Goal: Task Accomplishment & Management: Use online tool/utility

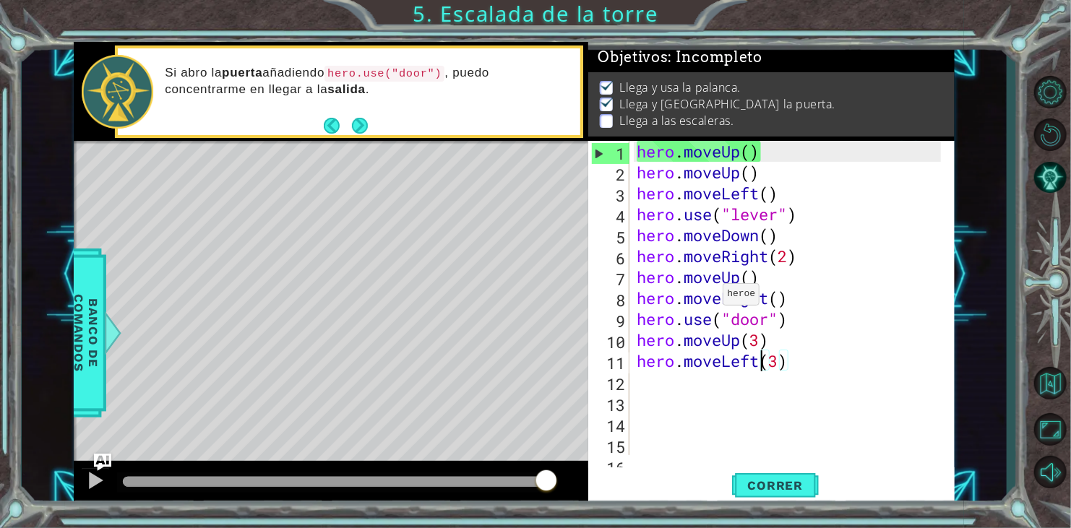
scroll to position [6, 0]
click at [778, 358] on div "hero . moveUp ( ) hero . moveUp ( ) hero . moveLeft ( ) hero . use ( "lever" ) …" at bounding box center [791, 319] width 314 height 356
click at [792, 483] on span "Correr" at bounding box center [776, 485] width 85 height 14
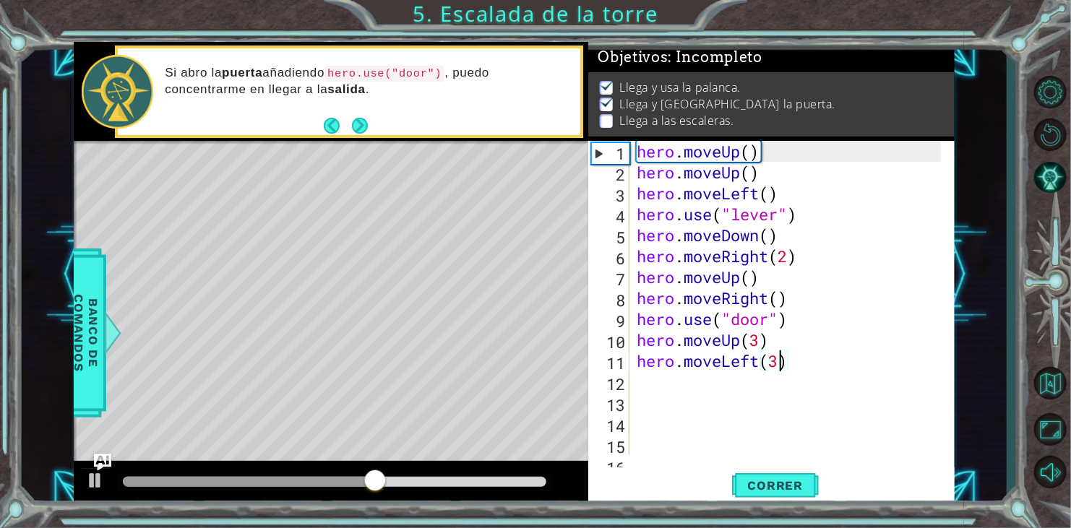
click at [792, 367] on div "hero . moveUp ( ) hero . moveUp ( ) hero . moveLeft ( ) hero . use ( "lever" ) …" at bounding box center [791, 319] width 314 height 356
click at [773, 355] on div "hero . moveUp ( ) hero . moveUp ( ) hero . moveLeft ( ) hero . use ( "lever" ) …" at bounding box center [791, 319] width 314 height 356
click at [777, 345] on div "hero . moveUp ( ) hero . moveUp ( ) hero . moveLeft ( ) hero . use ( "lever" ) …" at bounding box center [791, 319] width 314 height 356
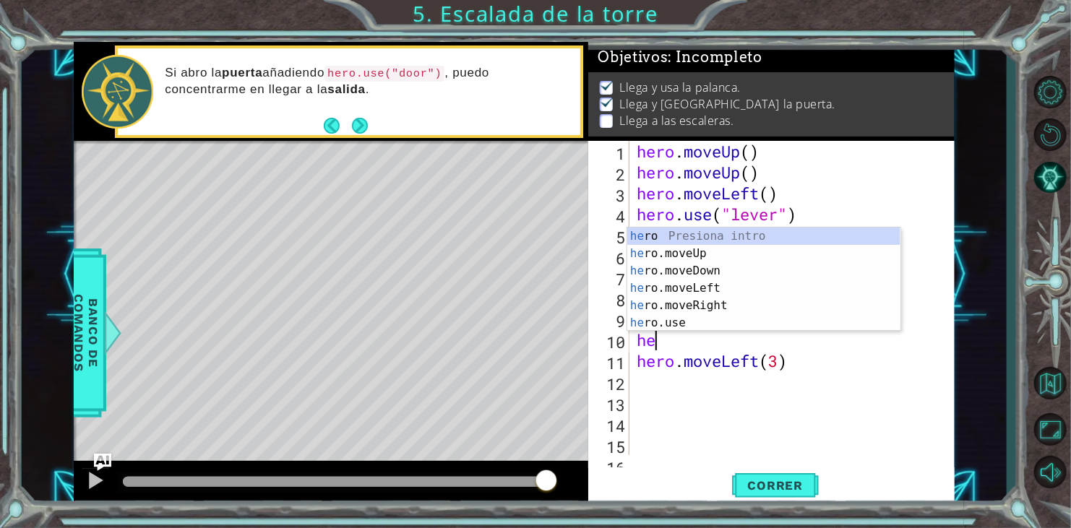
type textarea "h"
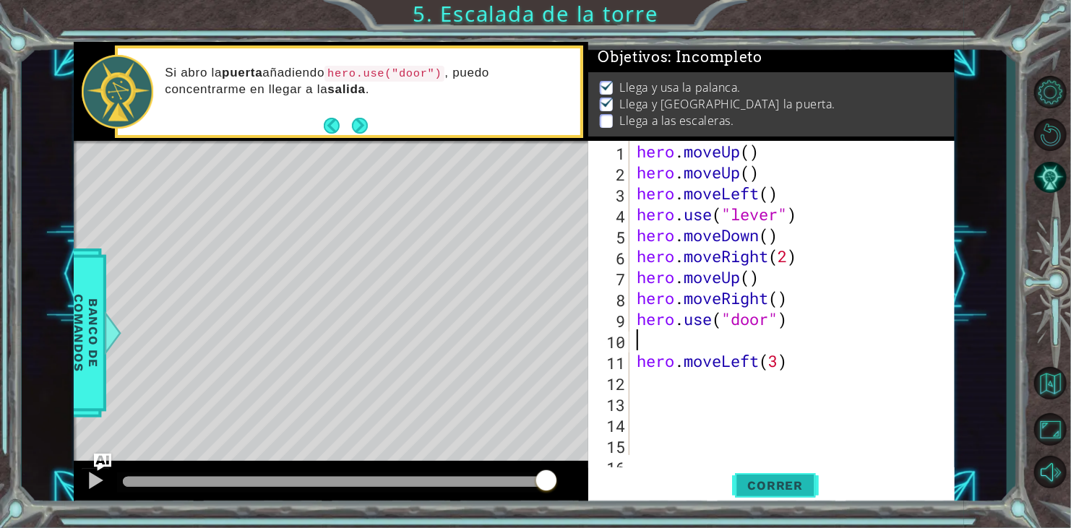
click at [754, 497] on button "Correr" at bounding box center [775, 486] width 87 height 37
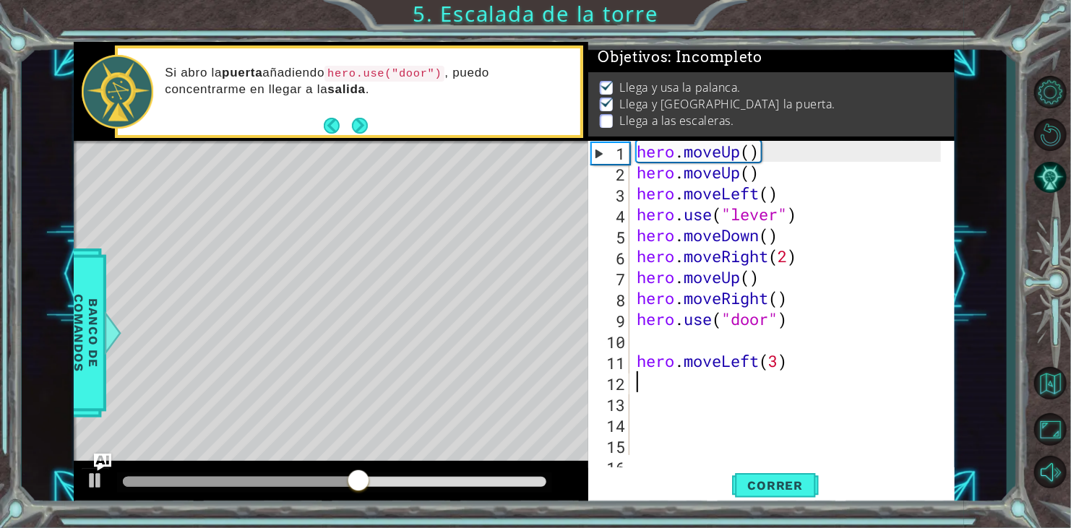
click at [783, 374] on div "hero . moveUp ( ) hero . moveUp ( ) hero . moveLeft ( ) hero . use ( "lever" ) …" at bounding box center [791, 319] width 314 height 356
click at [799, 367] on div "hero . moveUp ( ) hero . moveUp ( ) hero . moveLeft ( ) hero . use ( "lever" ) …" at bounding box center [791, 319] width 314 height 356
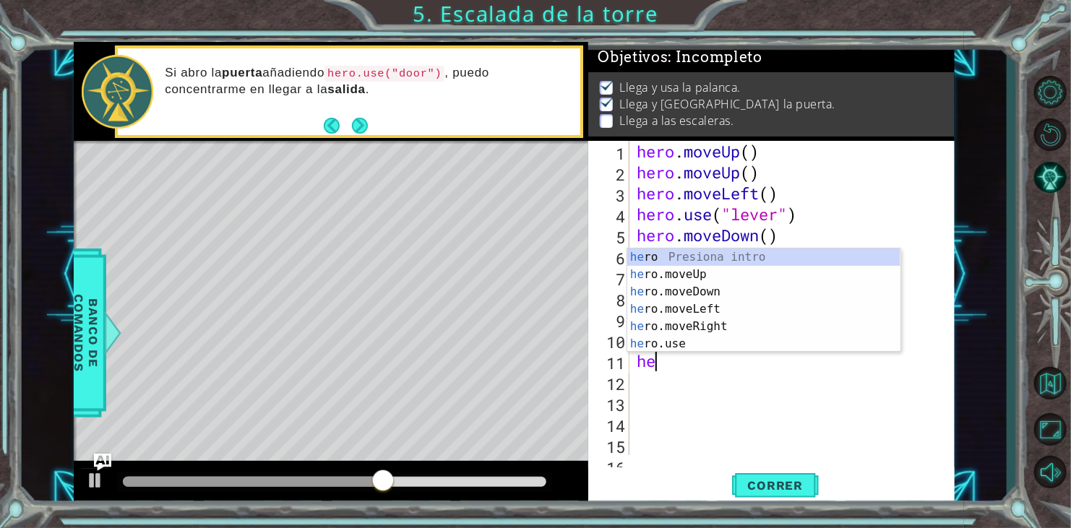
type textarea "h"
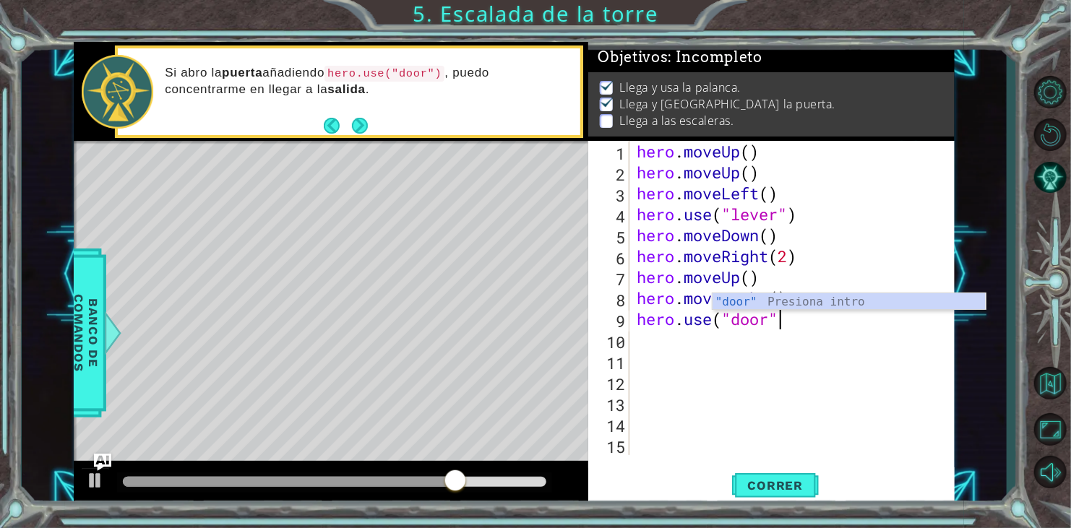
type textarea "hero.use("door")"
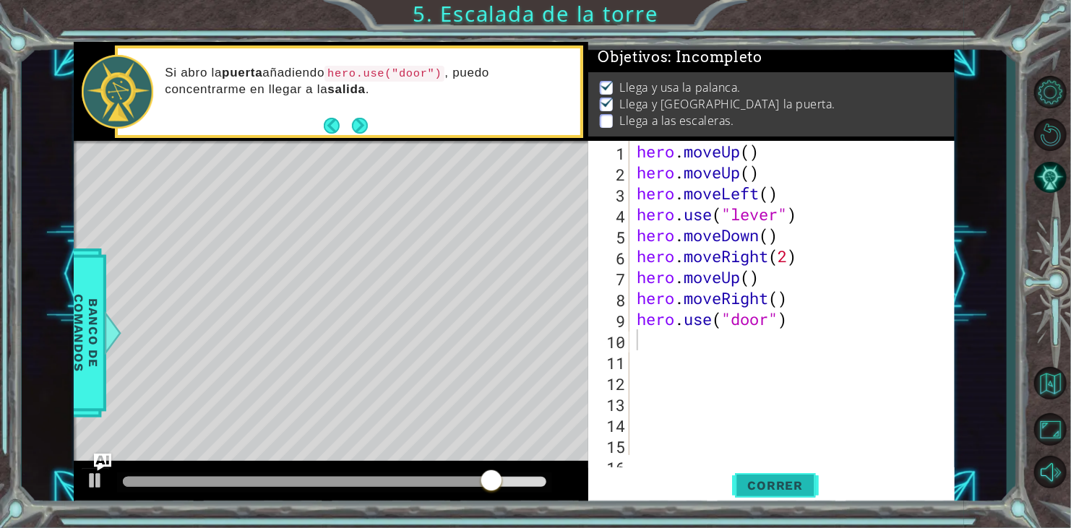
click at [737, 487] on span "Correr" at bounding box center [776, 485] width 85 height 14
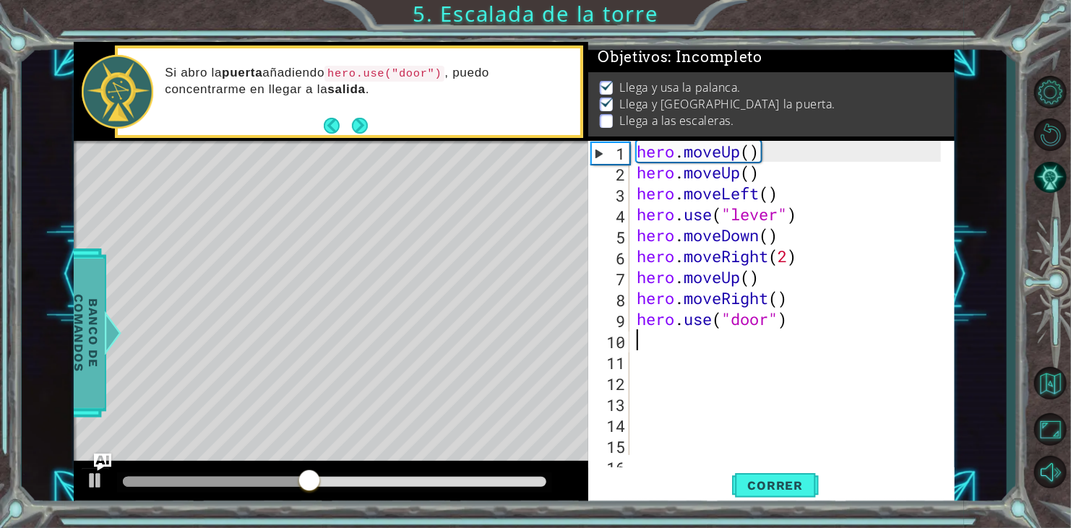
click at [109, 330] on div at bounding box center [112, 332] width 18 height 43
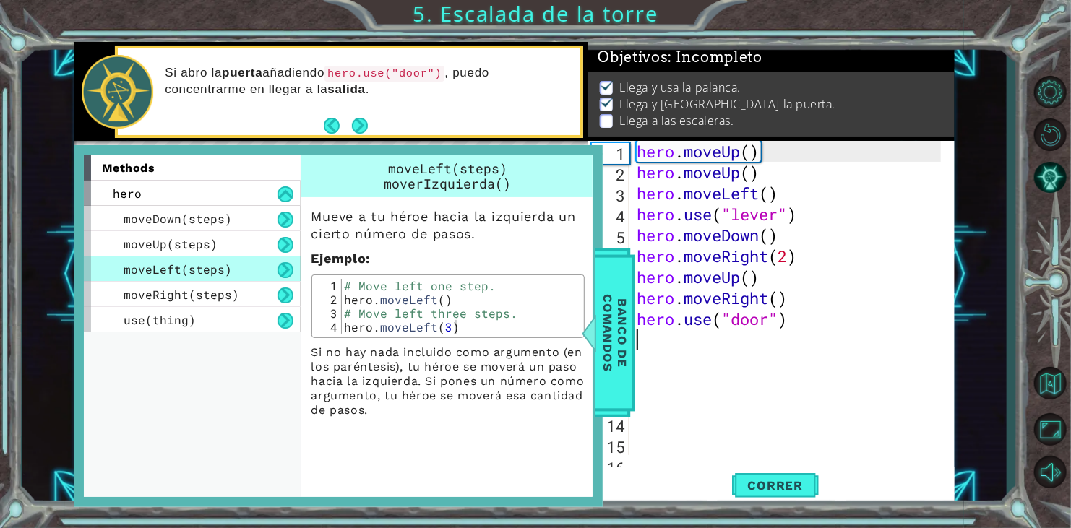
click at [777, 337] on div "hero . moveUp ( ) hero . moveUp ( ) hero . moveLeft ( ) hero . use ( "lever" ) …" at bounding box center [791, 319] width 314 height 356
click at [624, 314] on span "Banco de comandos" at bounding box center [615, 334] width 38 height 150
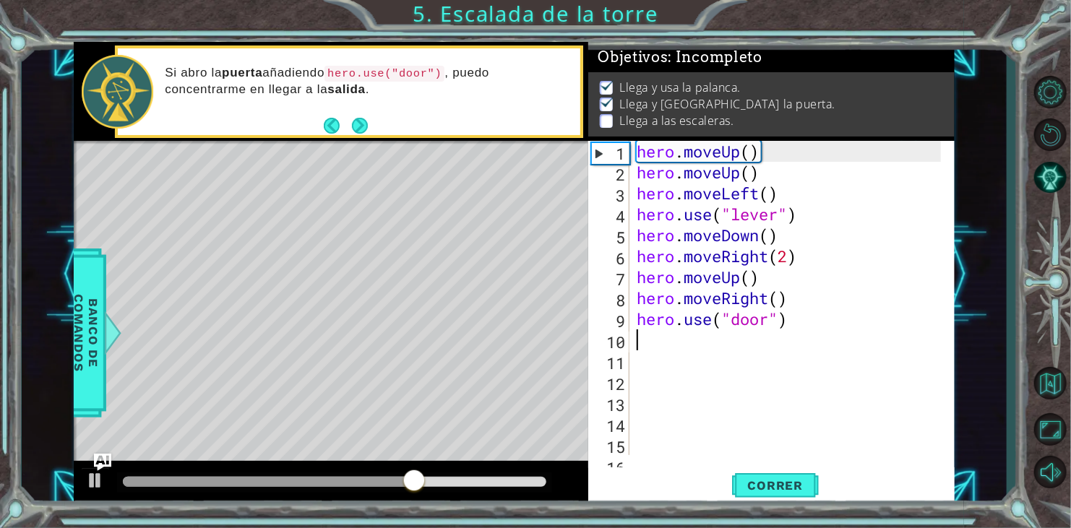
click at [635, 341] on div "hero . moveUp ( ) hero . moveUp ( ) hero . moveLeft ( ) hero . use ( "lever" ) …" at bounding box center [791, 319] width 314 height 356
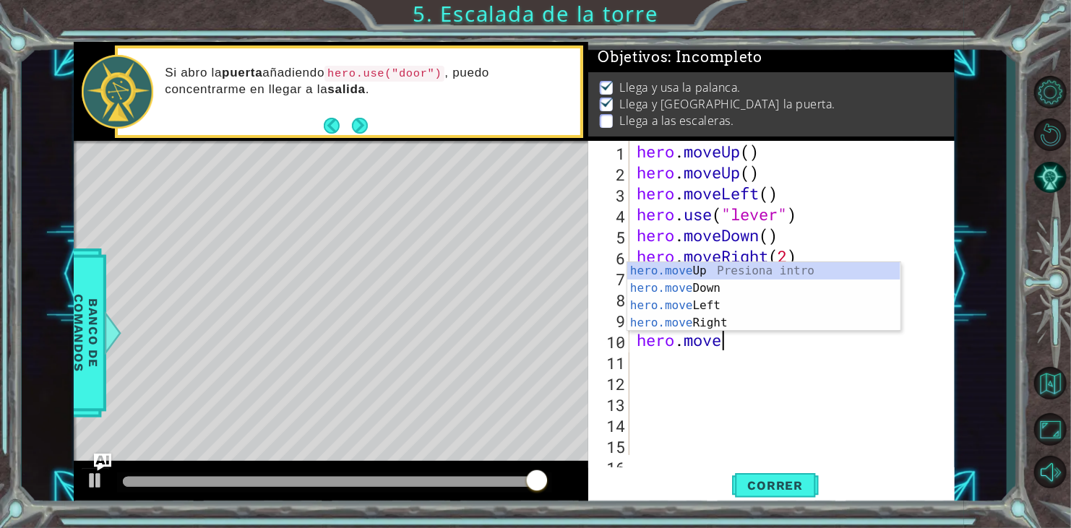
scroll to position [0, 3]
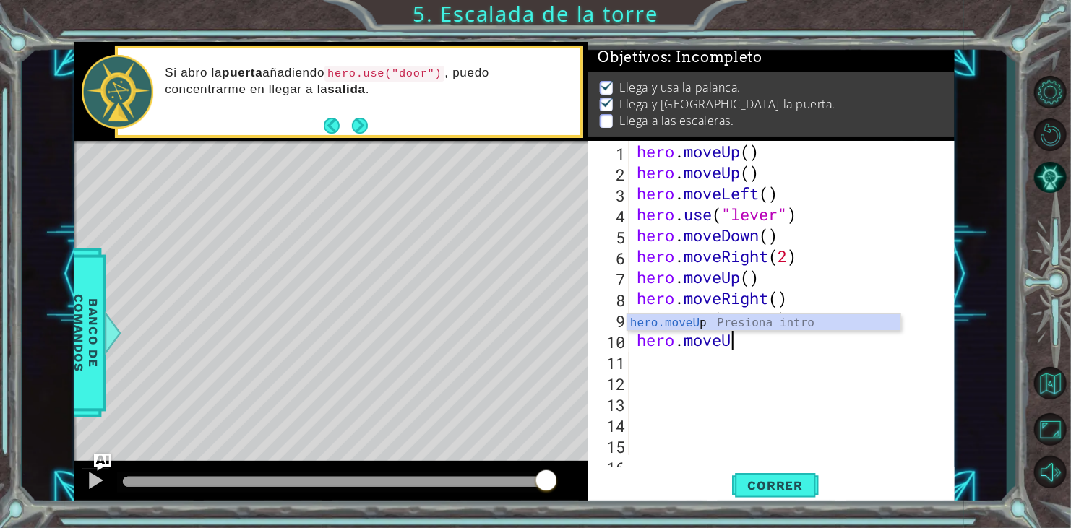
type textarea "hero.moveUp"
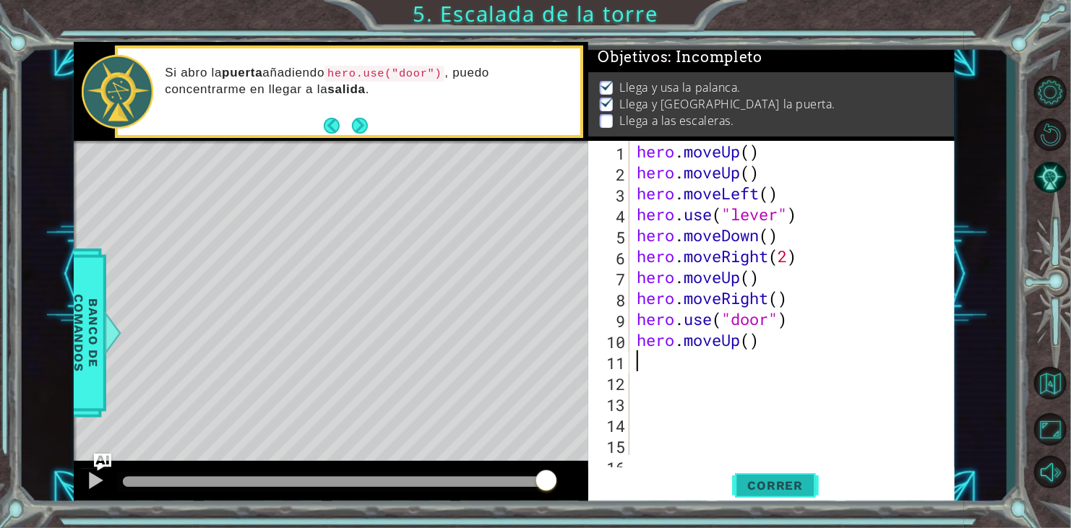
click at [753, 491] on span "Correr" at bounding box center [776, 485] width 85 height 14
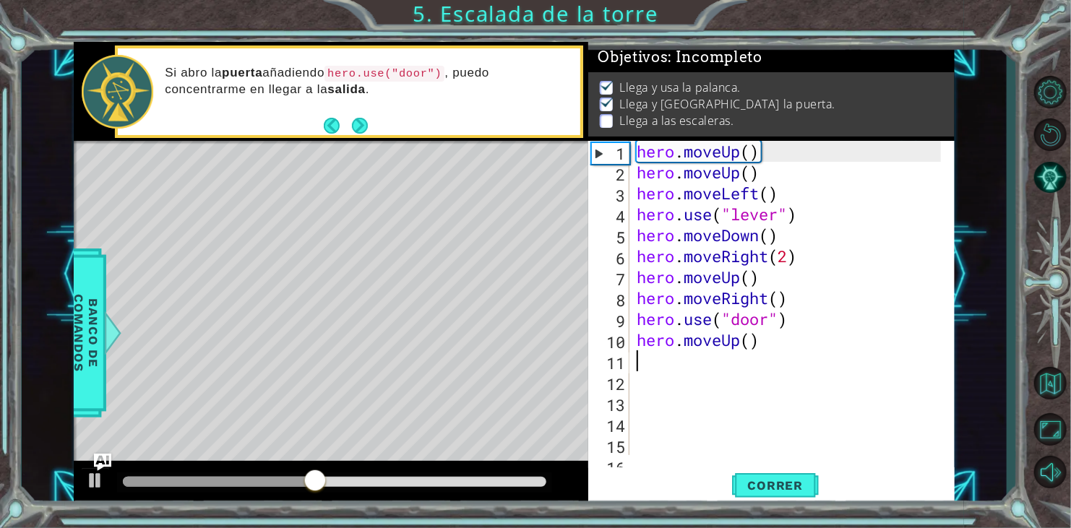
click at [751, 353] on div "hero . moveUp ( ) hero . moveUp ( ) hero . moveLeft ( ) hero . use ( "lever" ) …" at bounding box center [791, 319] width 314 height 356
click at [751, 345] on div "hero . moveUp ( ) hero . moveUp ( ) hero . moveLeft ( ) hero . use ( "lever" ) …" at bounding box center [791, 319] width 314 height 356
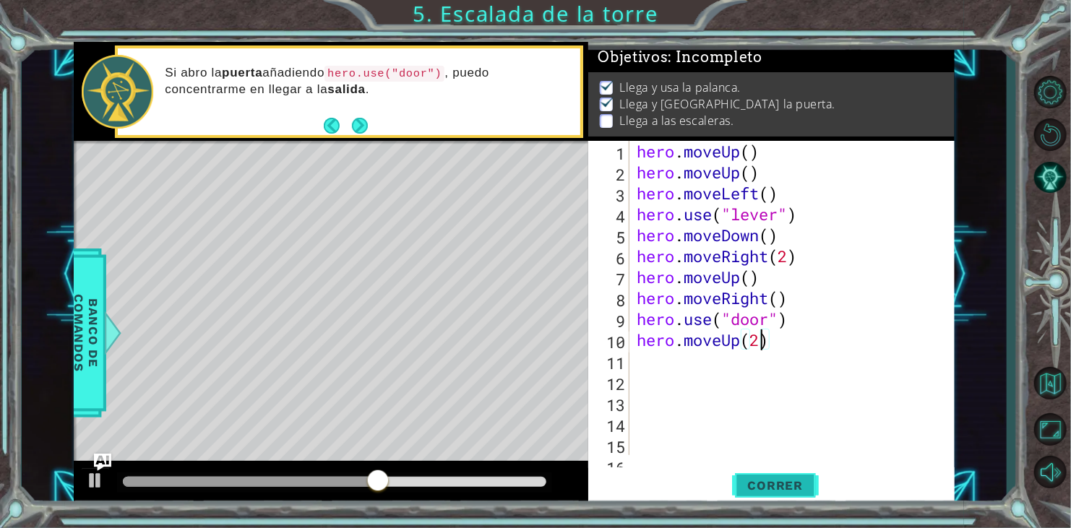
type textarea "hero.moveUp(2)"
click at [788, 478] on button "Correr" at bounding box center [775, 486] width 87 height 37
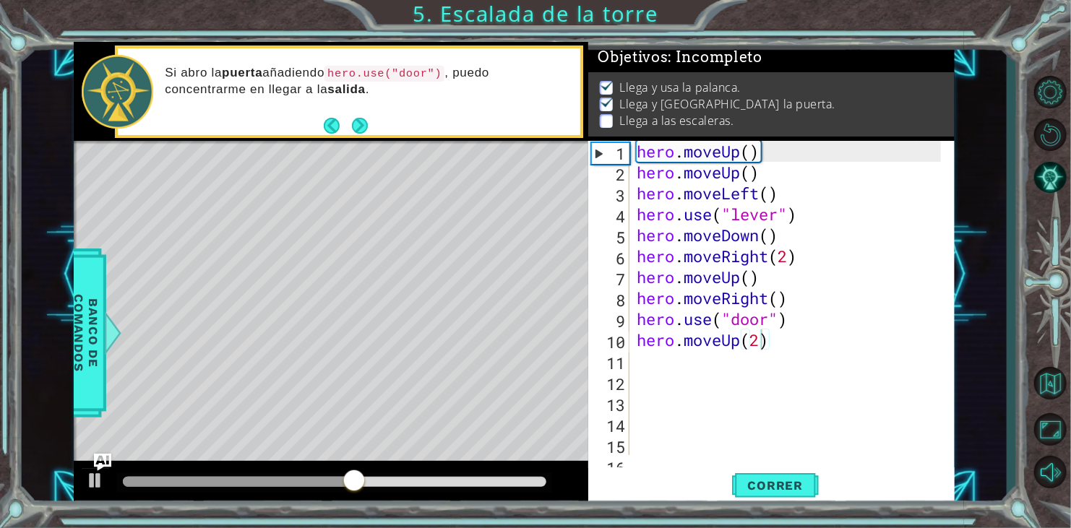
drag, startPoint x: 106, startPoint y: 339, endPoint x: 219, endPoint y: 527, distance: 219.1
click at [219, 527] on div "1 ההההההההההההההההההההההההההההההההההההההההההההההההההההההההההההההההההההההההההההה…" at bounding box center [535, 264] width 1071 height 528
click at [110, 333] on div at bounding box center [112, 332] width 18 height 43
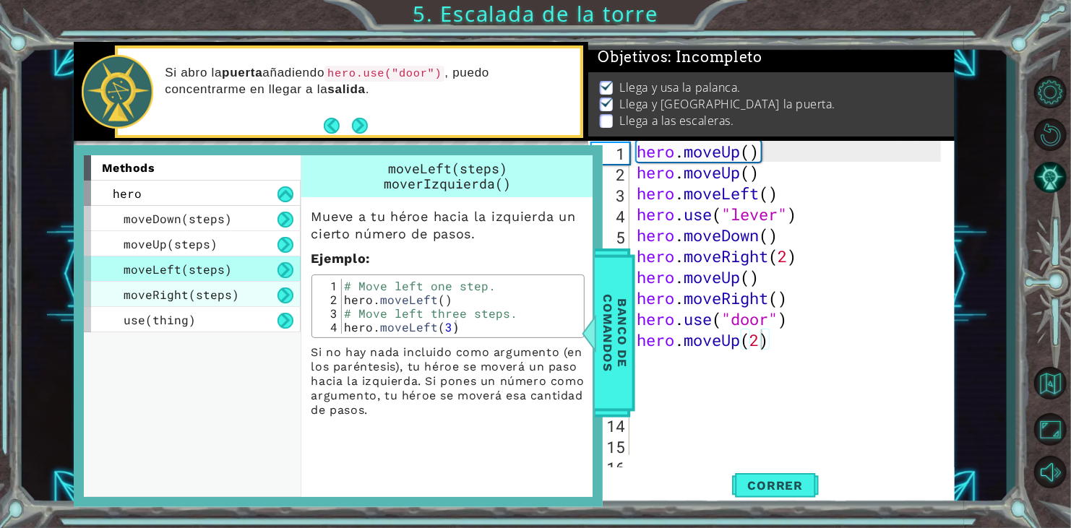
click at [166, 287] on span "moveRight(steps)" at bounding box center [182, 294] width 116 height 15
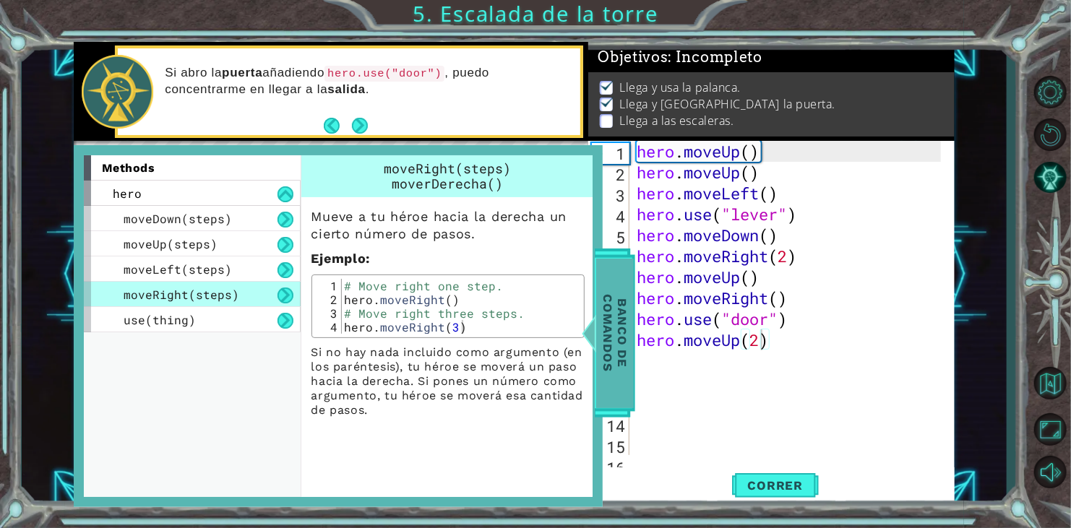
click at [622, 374] on span "Banco de comandos" at bounding box center [615, 334] width 38 height 150
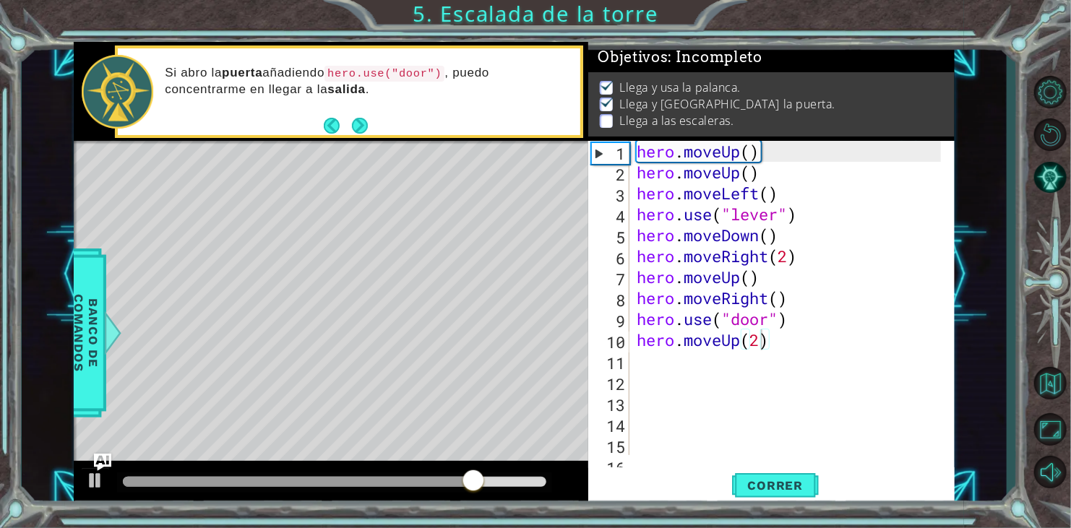
scroll to position [0, 0]
click at [692, 353] on div "hero . moveUp ( ) hero . moveUp ( ) hero . moveLeft ( ) hero . use ( "lever" ) …" at bounding box center [791, 319] width 314 height 356
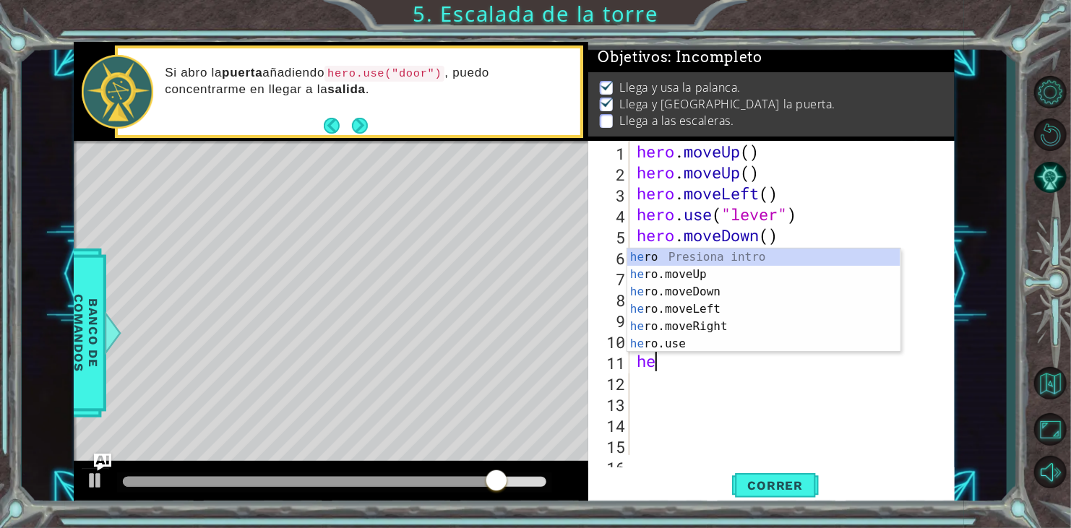
type textarea "her"
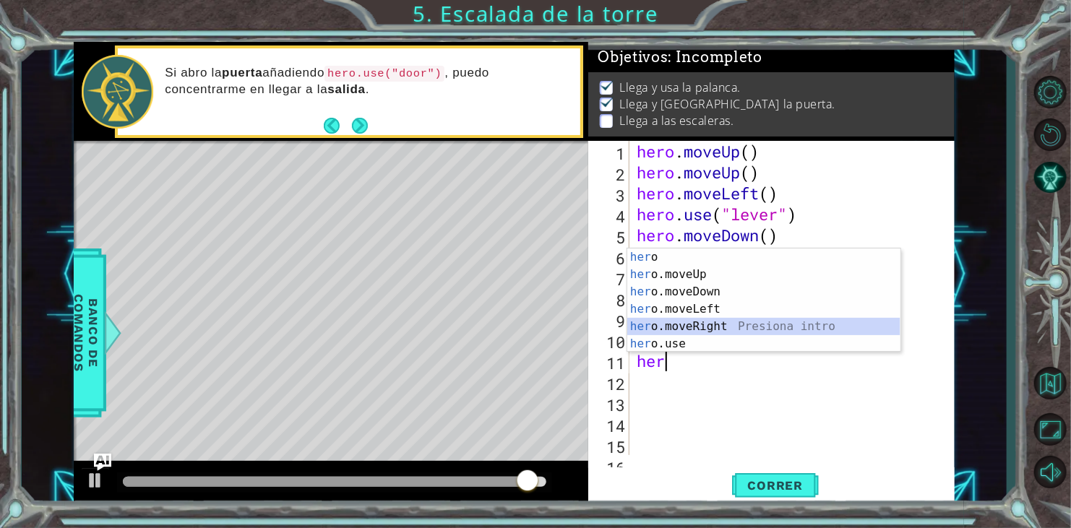
click at [728, 332] on div "her o Presiona intro her o.moveUp Presiona intro her o.moveDown Presiona intro …" at bounding box center [763, 318] width 273 height 139
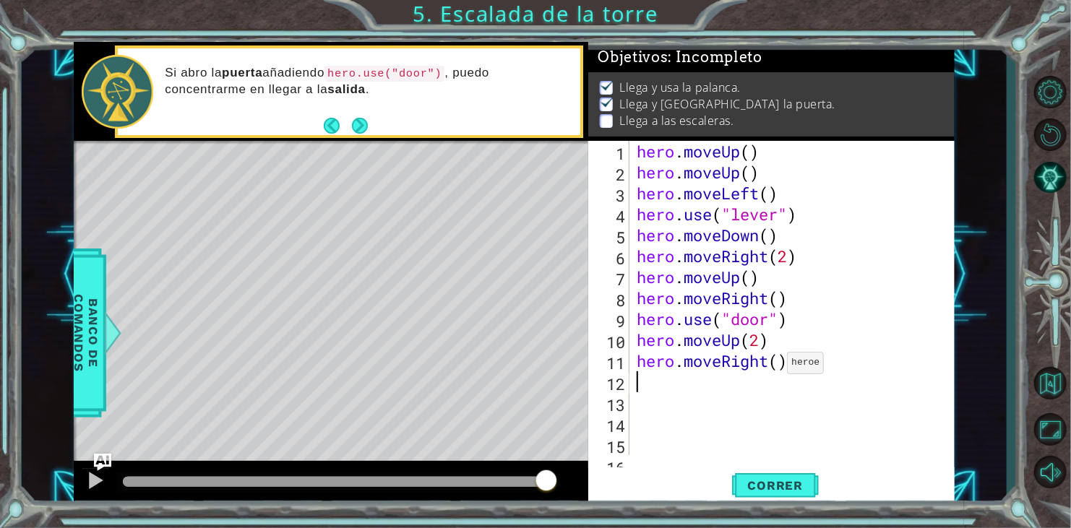
click at [775, 367] on div "hero . moveUp ( ) hero . moveUp ( ) hero . moveLeft ( ) hero . use ( "lever" ) …" at bounding box center [791, 319] width 314 height 356
drag, startPoint x: 781, startPoint y: 367, endPoint x: 779, endPoint y: 358, distance: 8.8
click at [779, 358] on div "hero . moveUp ( ) hero . moveUp ( ) hero . moveLeft ( ) hero . use ( "lever" ) …" at bounding box center [791, 319] width 314 height 356
click at [786, 477] on button "Correr" at bounding box center [775, 486] width 87 height 37
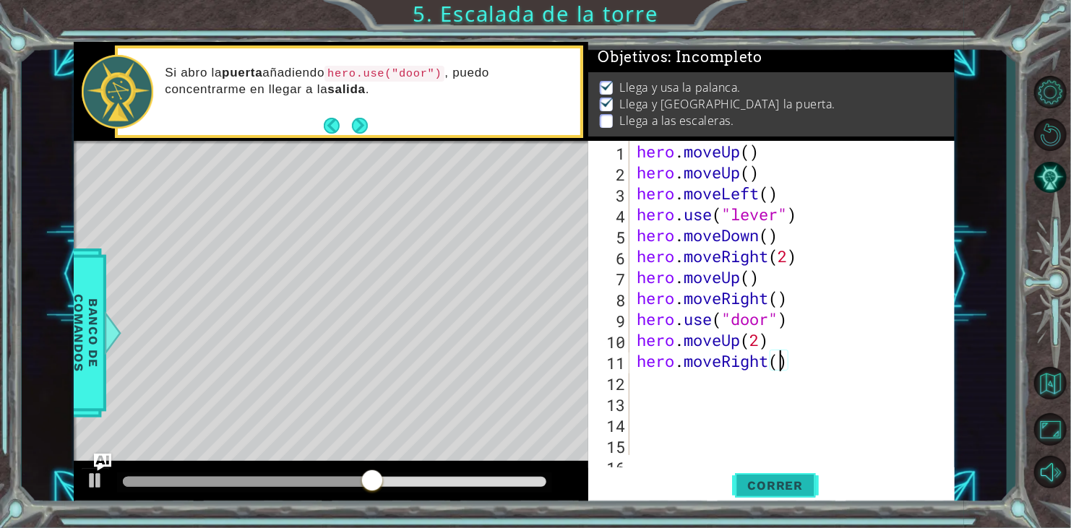
type textarea "hero.moveRight)"
click at [794, 387] on div "hero . moveUp ( ) hero . moveUp ( ) hero . moveLeft ( ) hero . use ( "lever" ) …" at bounding box center [791, 319] width 314 height 356
click at [794, 361] on div "hero . moveUp ( ) hero . moveUp ( ) hero . moveLeft ( ) hero . use ( "lever" ) …" at bounding box center [791, 319] width 314 height 356
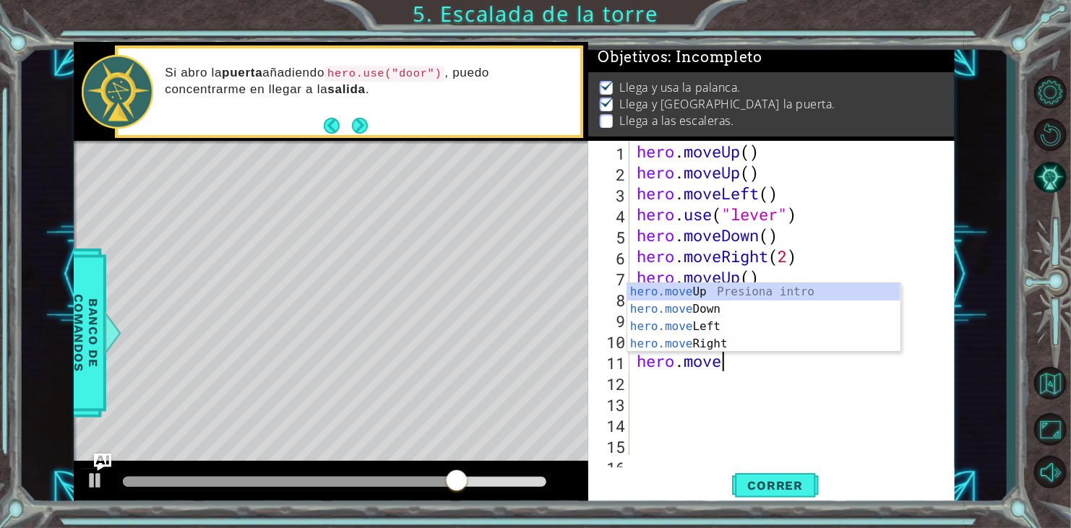
scroll to position [0, 3]
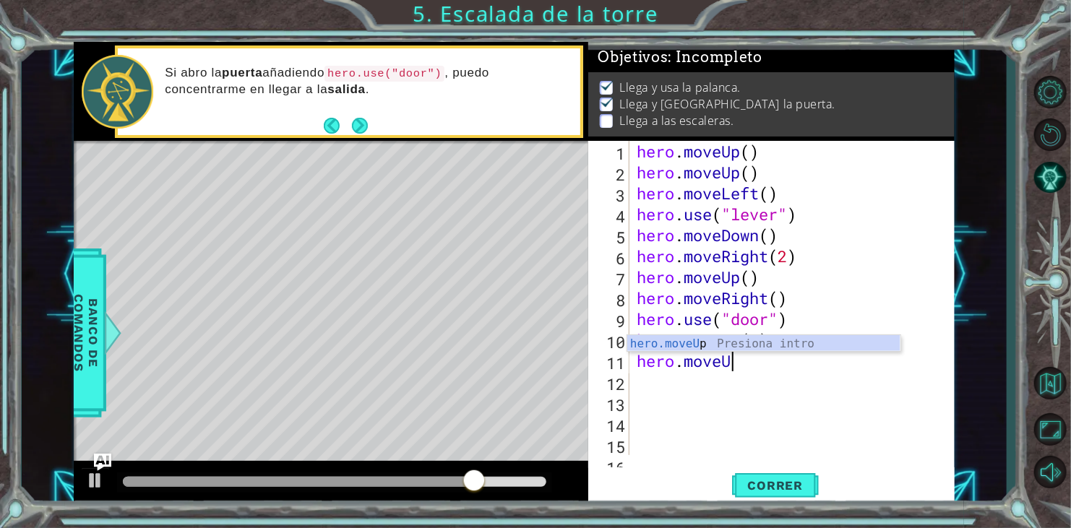
type textarea "hero.moveUp"
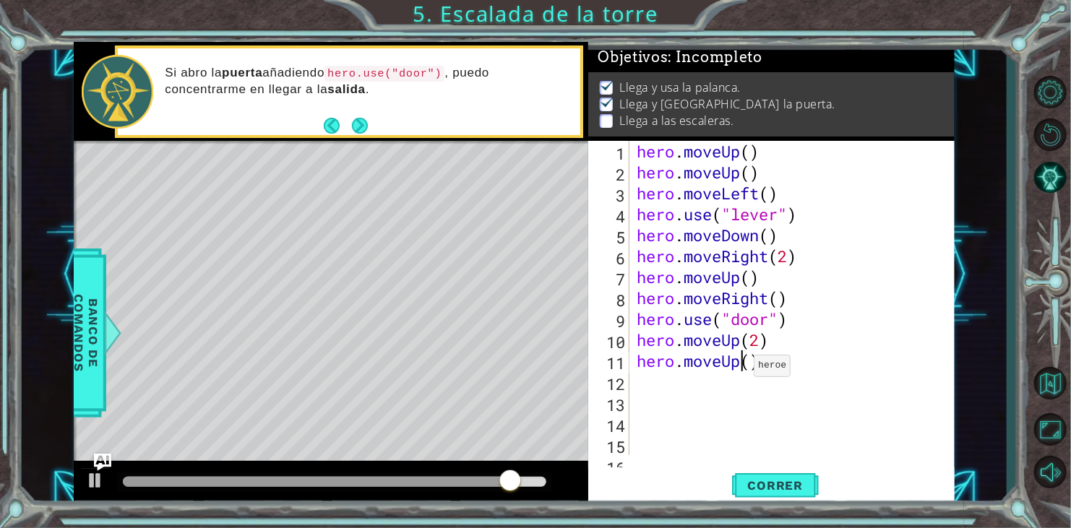
click at [742, 369] on div "hero . moveUp ( ) hero . moveUp ( ) hero . moveLeft ( ) hero . use ( "lever" ) …" at bounding box center [791, 319] width 314 height 356
click at [754, 367] on div "hero . moveUp ( ) hero . moveUp ( ) hero . moveLeft ( ) hero . use ( "lever" ) …" at bounding box center [791, 319] width 314 height 356
click at [807, 493] on span "Correr" at bounding box center [776, 485] width 85 height 14
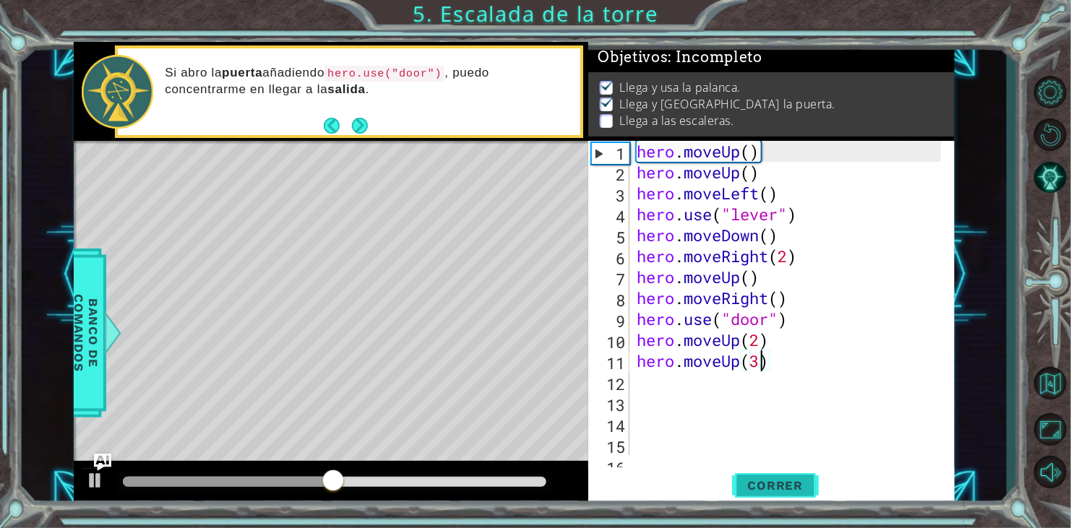
type textarea "hero.moveUp()"
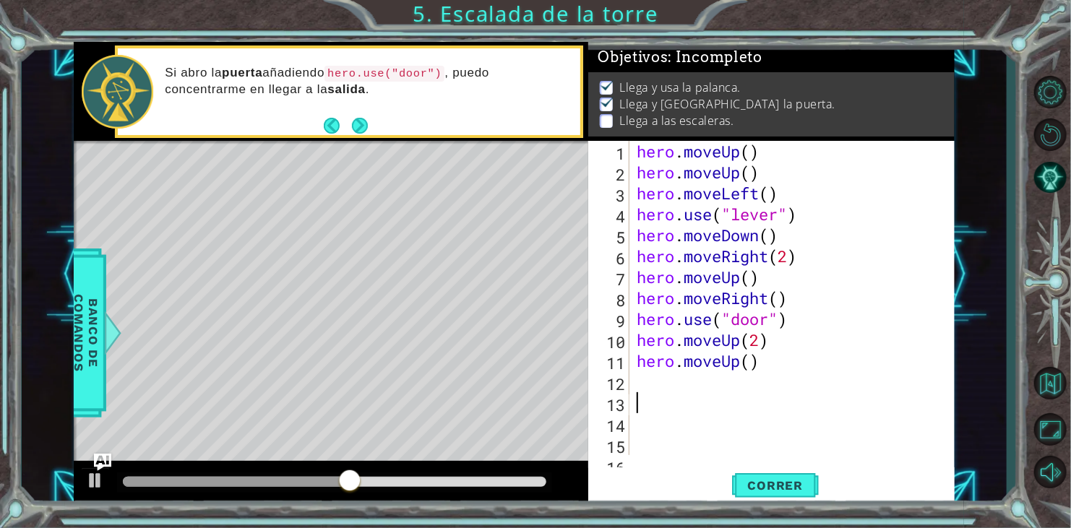
click at [800, 395] on div "hero . moveUp ( ) hero . moveUp ( ) hero . moveLeft ( ) hero . use ( "lever" ) …" at bounding box center [791, 319] width 314 height 356
click at [649, 387] on div "hero . moveUp ( ) hero . moveUp ( ) hero . moveLeft ( ) hero . use ( "lever" ) …" at bounding box center [791, 319] width 314 height 356
click at [765, 368] on div "hero . moveUp ( ) hero . moveUp ( ) hero . moveLeft ( ) hero . use ( "lever" ) …" at bounding box center [791, 319] width 314 height 356
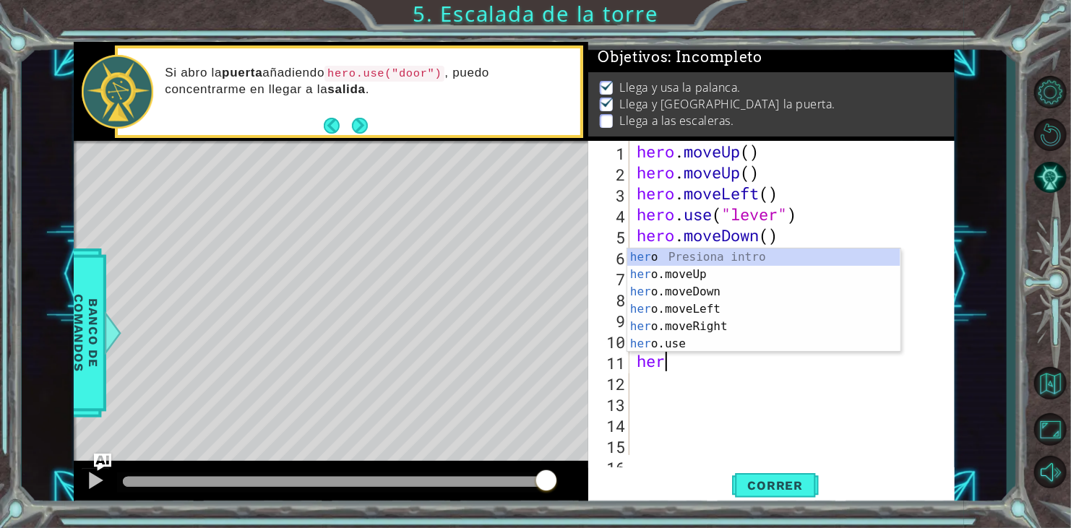
type textarea "h"
type textarea "hero.moveUp(2)"
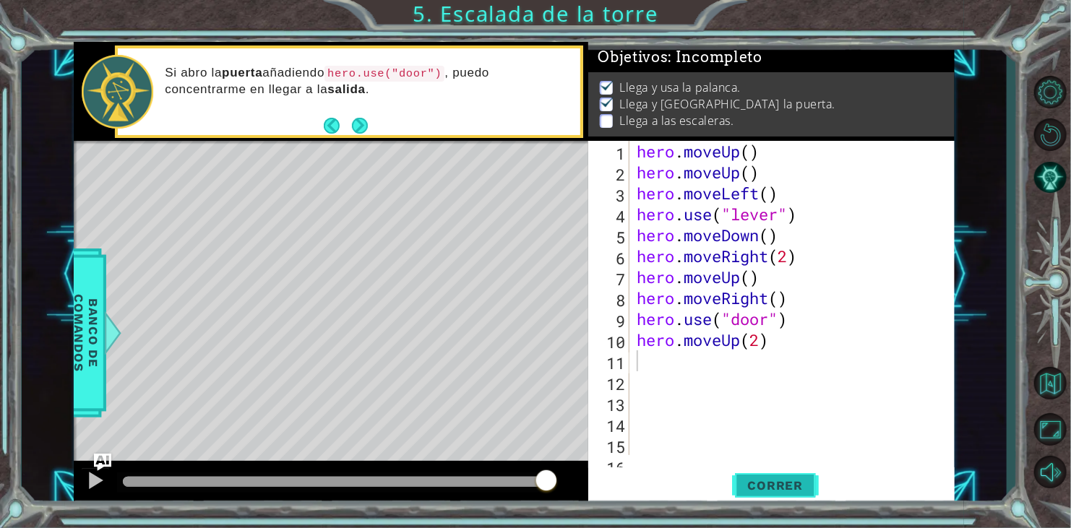
click at [779, 473] on button "Correr" at bounding box center [775, 486] width 87 height 37
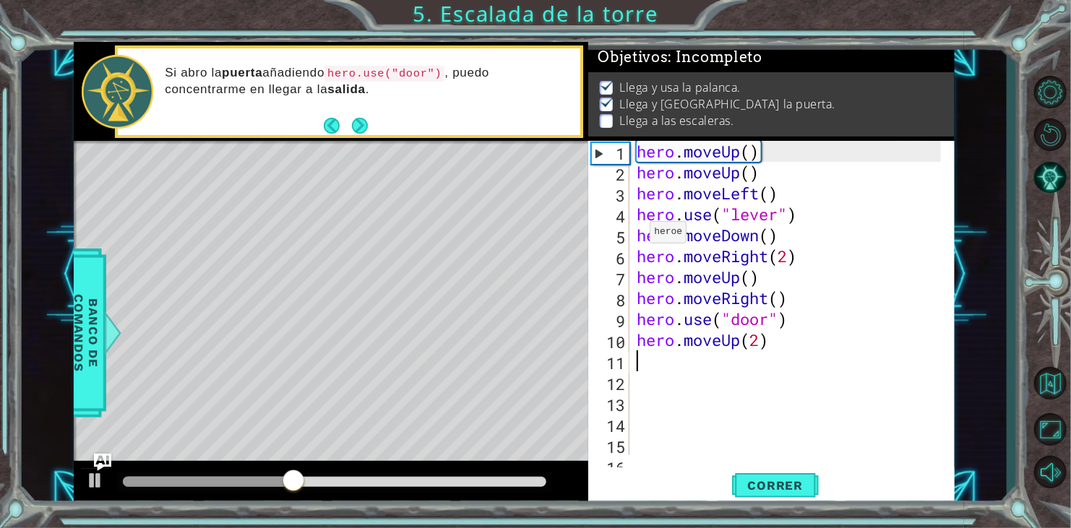
click at [615, 185] on div "3" at bounding box center [610, 195] width 38 height 21
click at [663, 225] on div "hero . moveUp ( ) hero . moveUp ( ) hero . moveLeft ( ) hero . use ( "lever" ) …" at bounding box center [791, 319] width 314 height 356
click at [665, 213] on div "hero . moveUp ( ) hero . moveUp ( ) hero . moveLeft ( ) hero . use ( "lever" ) …" at bounding box center [791, 319] width 314 height 356
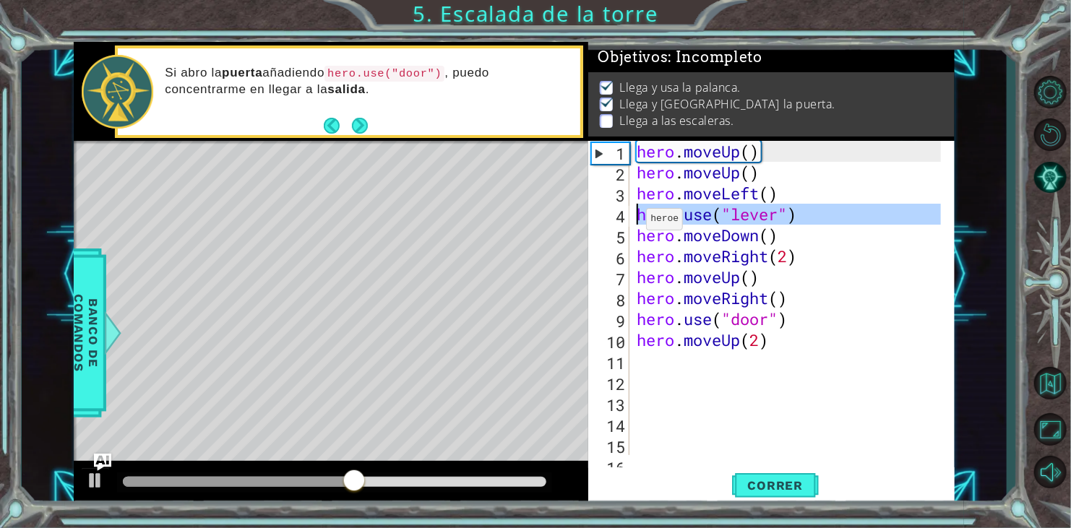
click at [621, 223] on div "4" at bounding box center [610, 216] width 38 height 21
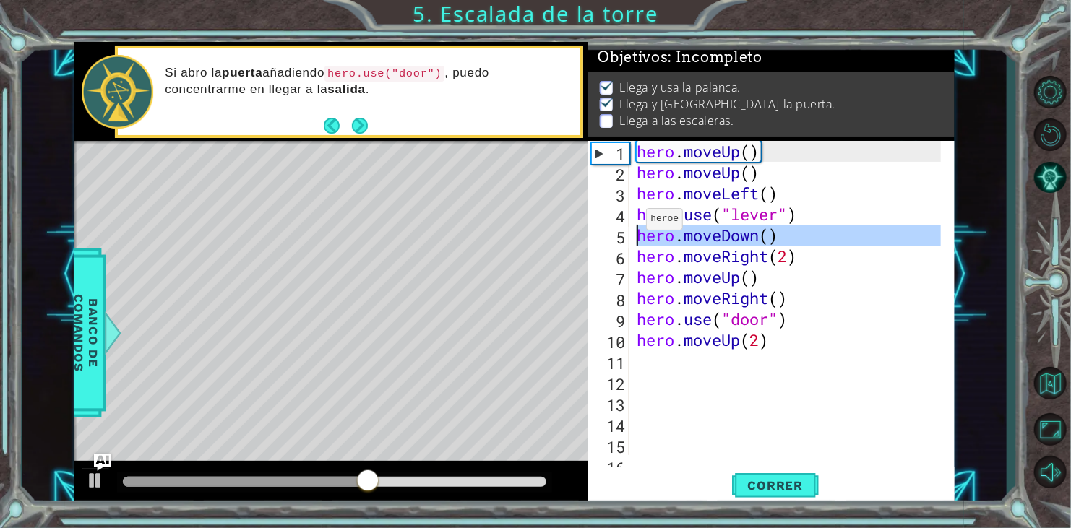
click at [621, 240] on div "5" at bounding box center [610, 237] width 38 height 21
type textarea "hero.moveDown()"
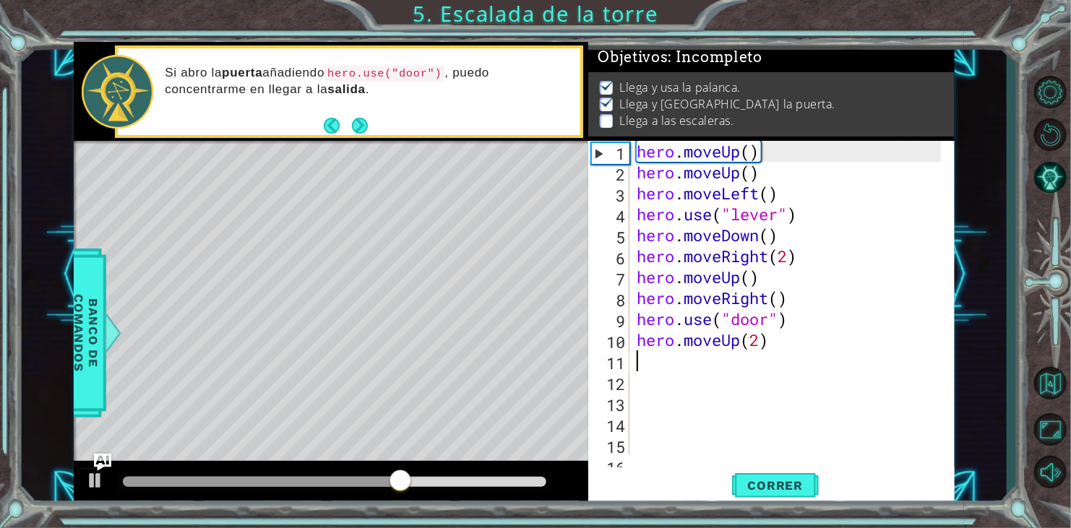
click at [700, 356] on div "hero . moveUp ( ) hero . moveUp ( ) hero . moveLeft ( ) hero . use ( "lever" ) …" at bounding box center [791, 319] width 314 height 356
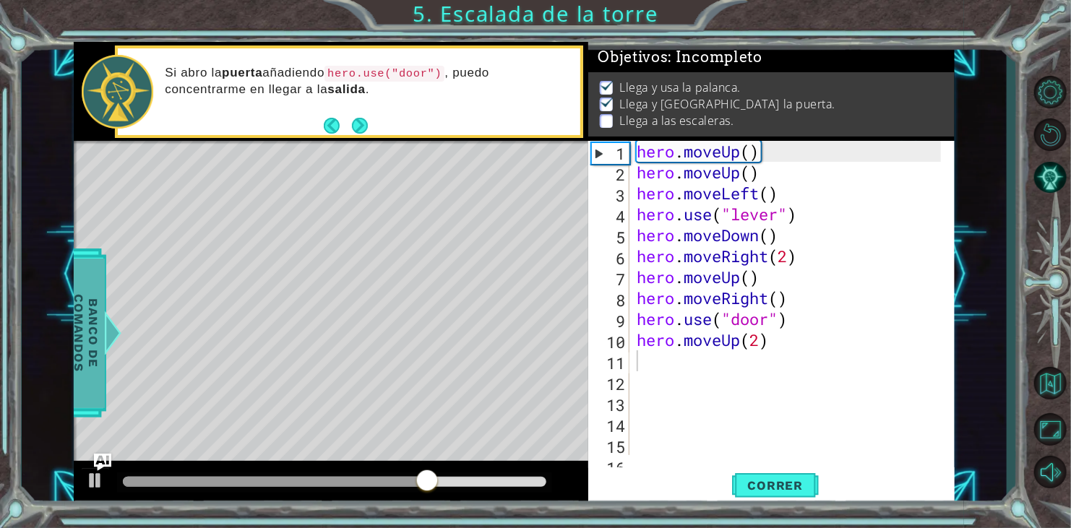
click at [116, 332] on div at bounding box center [112, 332] width 18 height 43
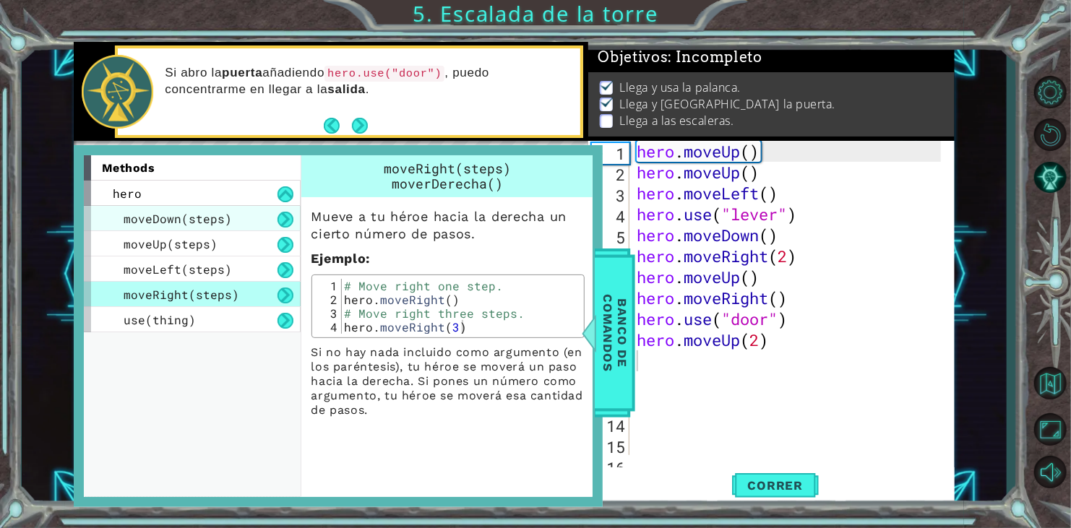
click at [211, 223] on span "moveDown(steps)" at bounding box center [178, 218] width 108 height 15
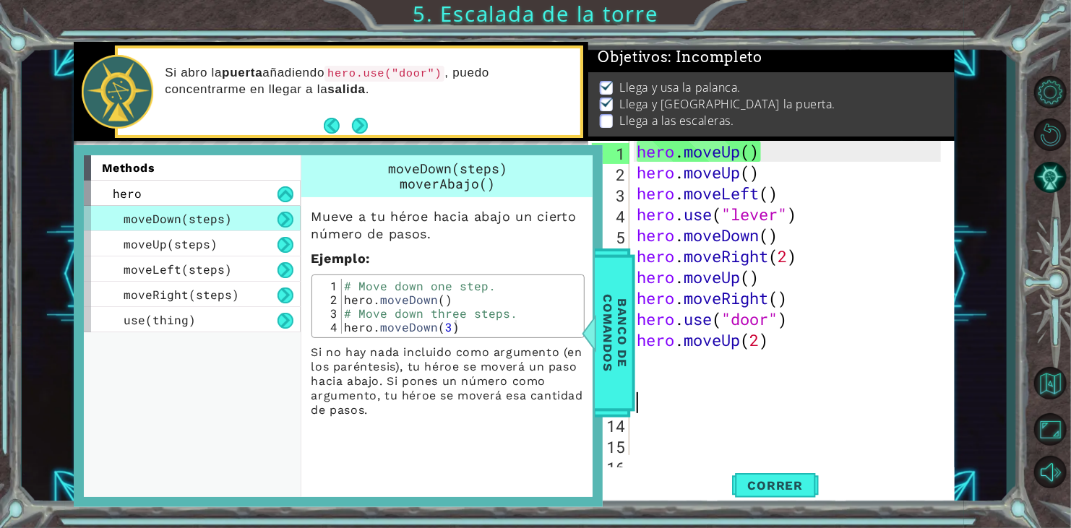
click at [710, 413] on div "hero . moveUp ( ) hero . moveUp ( ) hero . moveLeft ( ) hero . use ( "lever" ) …" at bounding box center [791, 319] width 314 height 356
click at [616, 368] on span "Banco de comandos" at bounding box center [615, 334] width 38 height 150
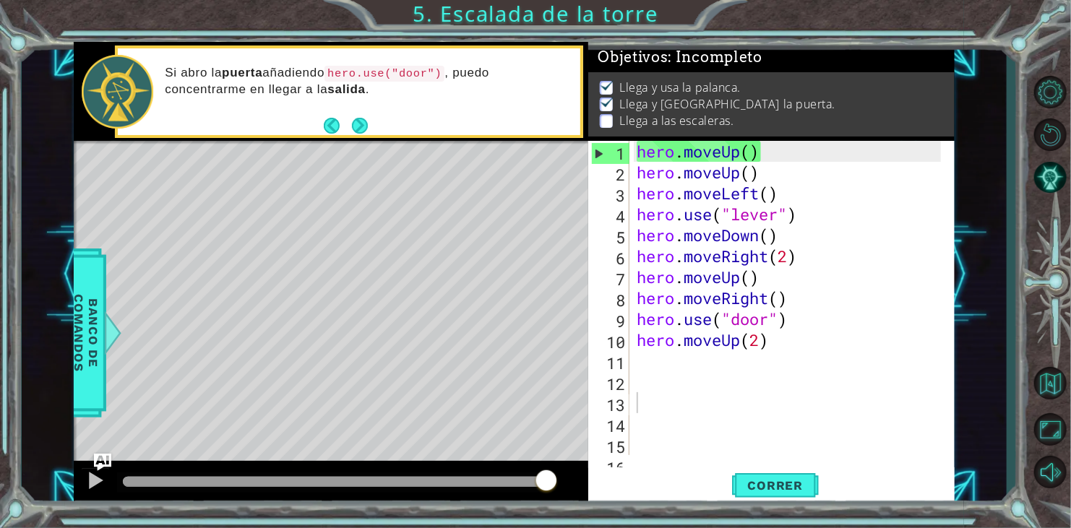
click at [653, 370] on div "hero . moveUp ( ) hero . moveUp ( ) hero . moveLeft ( ) hero . use ( "lever" ) …" at bounding box center [791, 319] width 314 height 356
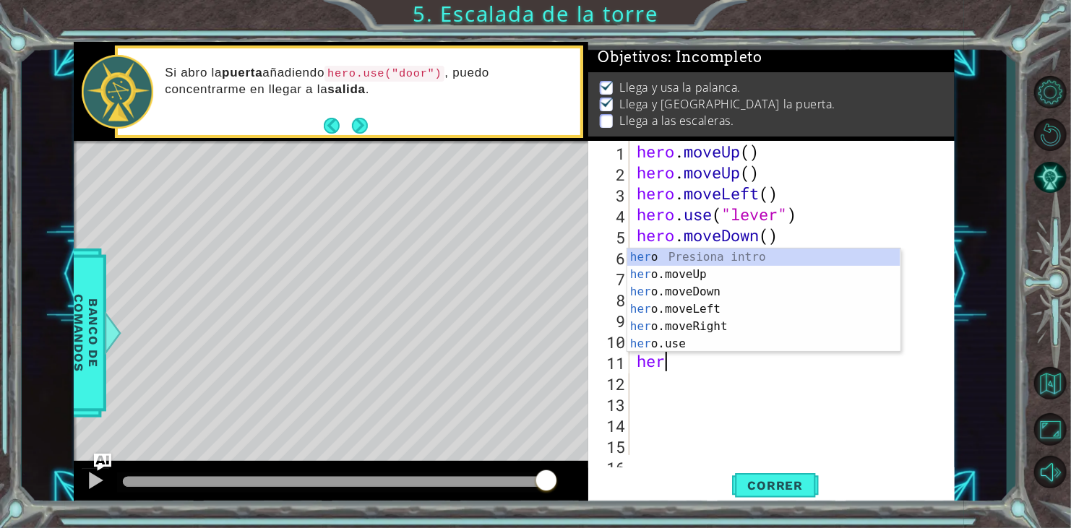
type textarea "hero"
click at [706, 289] on div "hero Presiona intro hero .moveUp Presiona intro hero .moveDown Presiona intro h…" at bounding box center [763, 318] width 273 height 139
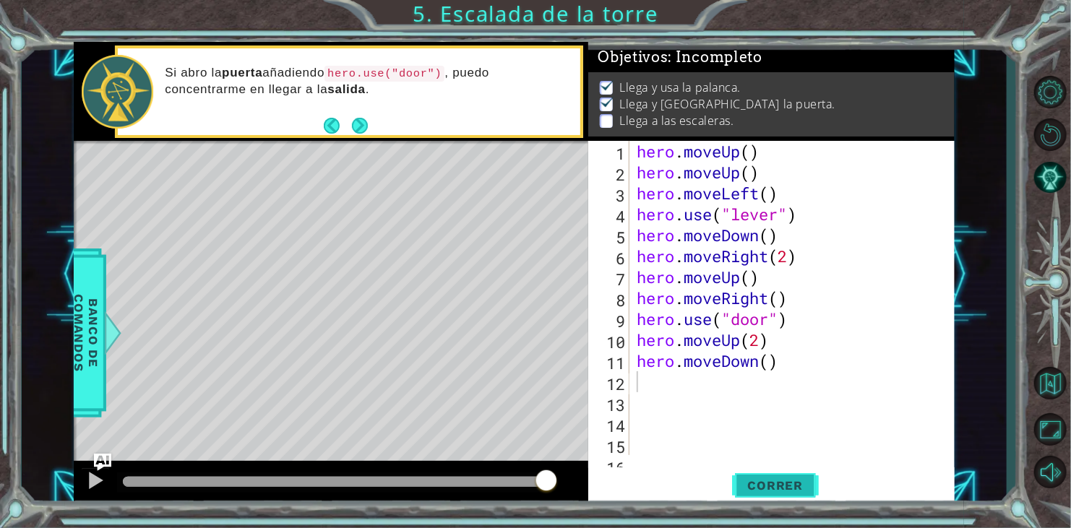
click at [793, 483] on span "Correr" at bounding box center [776, 485] width 85 height 14
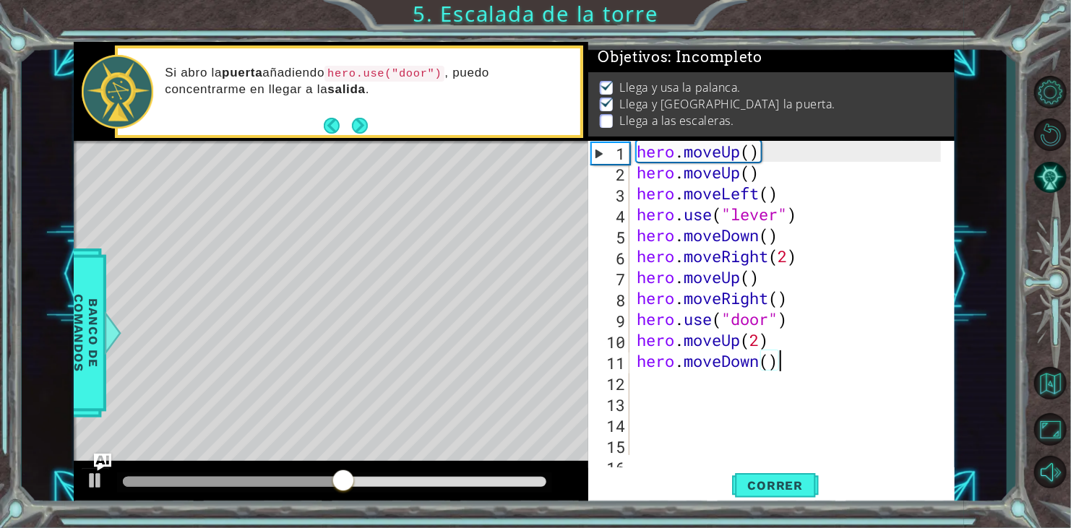
click at [786, 370] on div "hero . moveUp ( ) hero . moveUp ( ) hero . moveLeft ( ) hero . use ( "lever" ) …" at bounding box center [791, 319] width 314 height 356
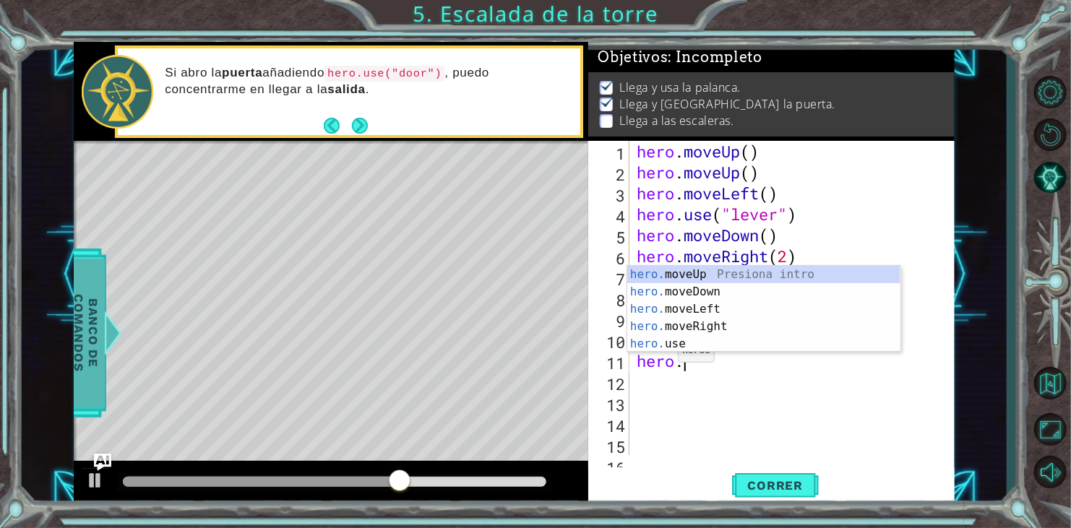
click at [118, 326] on div at bounding box center [112, 332] width 18 height 43
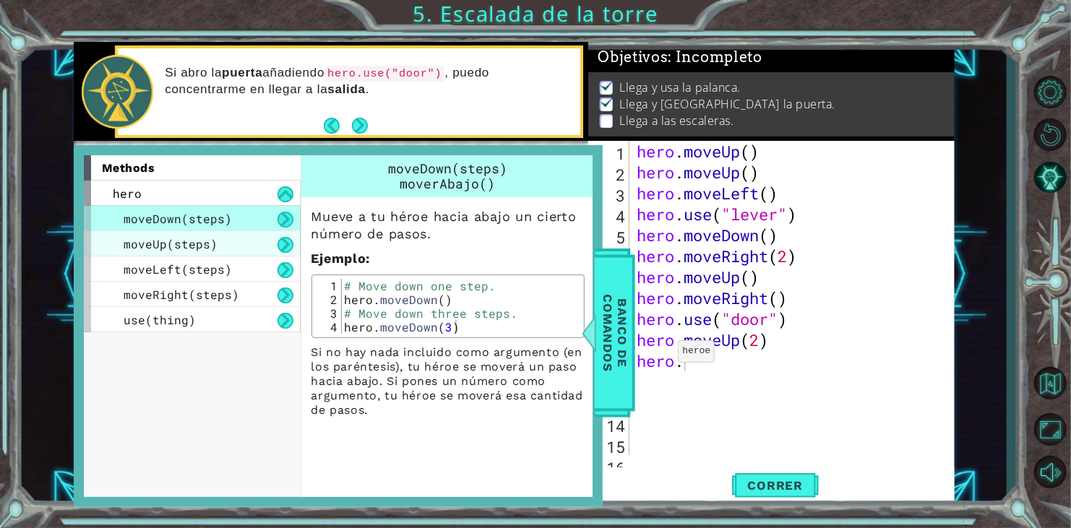
click at [215, 242] on div "moveUp(steps)" at bounding box center [192, 243] width 217 height 25
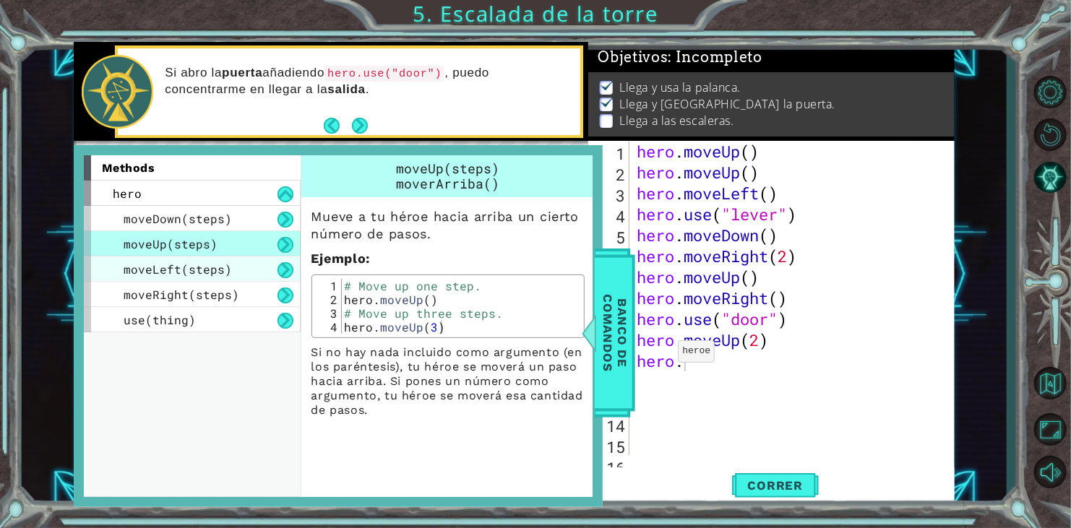
click at [228, 265] on div "moveLeft(steps)" at bounding box center [192, 269] width 217 height 25
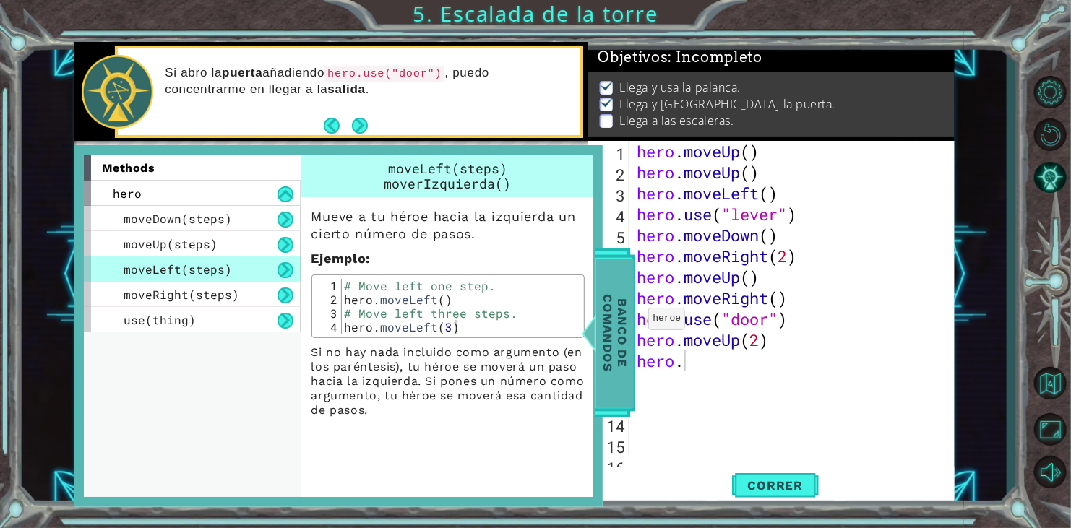
click at [606, 337] on span "Banco de comandos" at bounding box center [615, 334] width 38 height 150
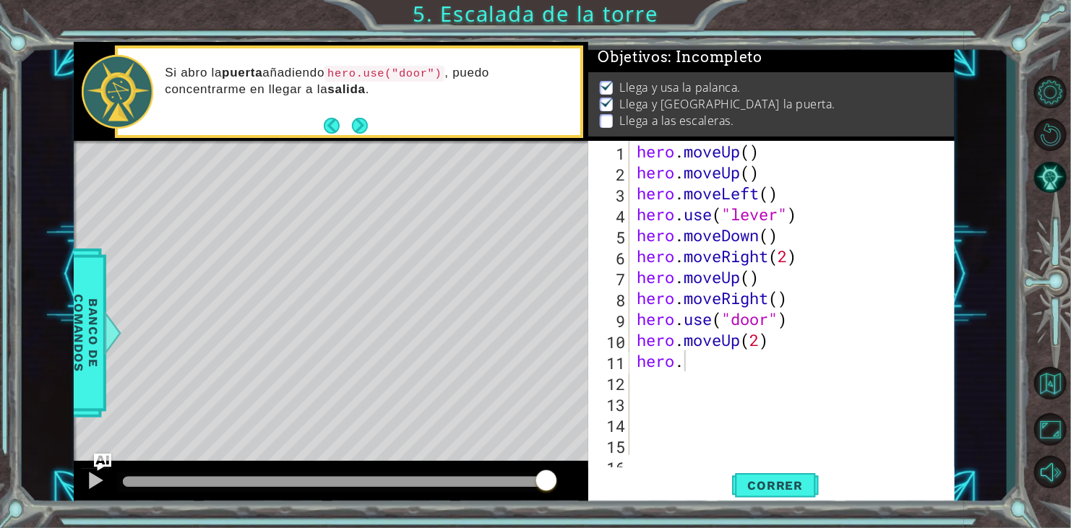
click at [684, 358] on div "hero . moveUp ( ) hero . moveUp ( ) hero . moveLeft ( ) hero . use ( "lever" ) …" at bounding box center [791, 319] width 314 height 356
type textarea "hero.l"
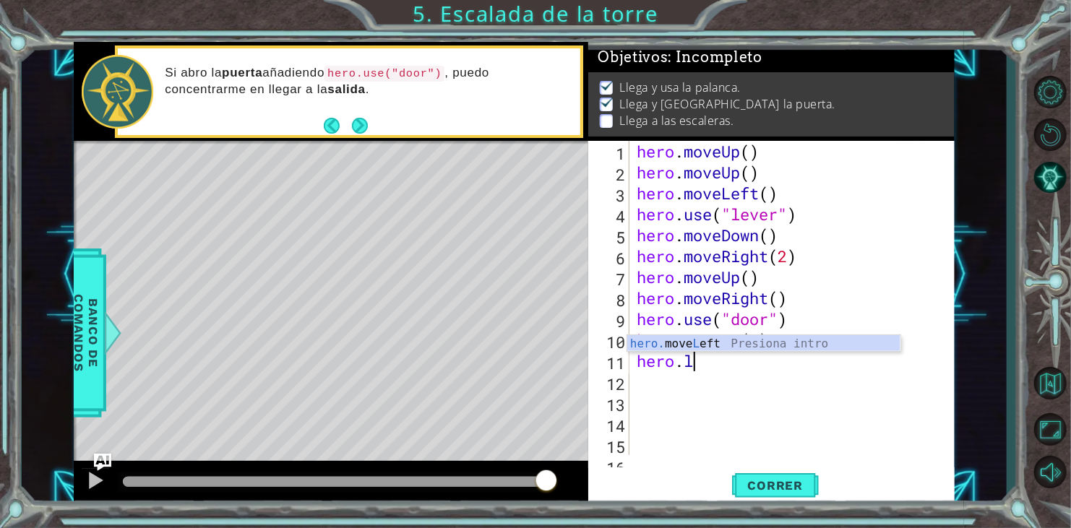
scroll to position [0, 1]
click at [693, 350] on div "hero. move L eft Presiona intro" at bounding box center [763, 361] width 273 height 52
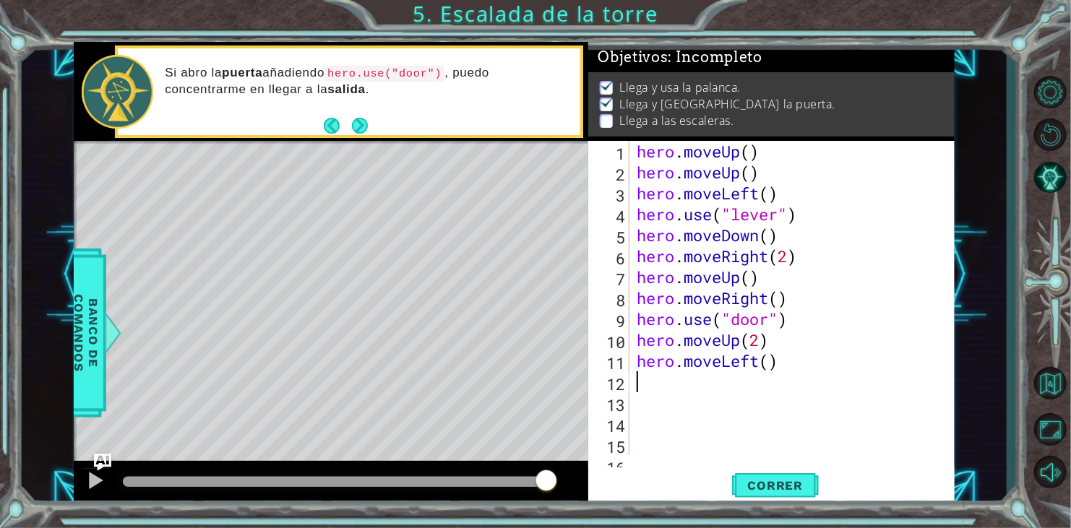
scroll to position [0, 0]
click at [783, 477] on button "Correr" at bounding box center [775, 486] width 87 height 37
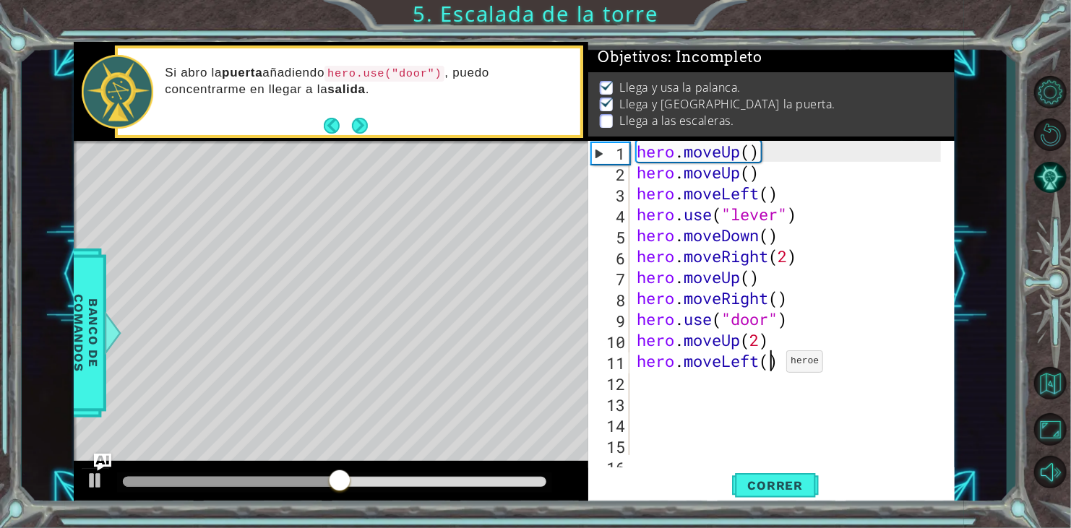
click at [774, 365] on div "hero . moveUp ( ) hero . moveUp ( ) hero . moveLeft ( ) hero . use ( "lever" ) …" at bounding box center [791, 319] width 314 height 356
type textarea "hero.moveLeft(3)"
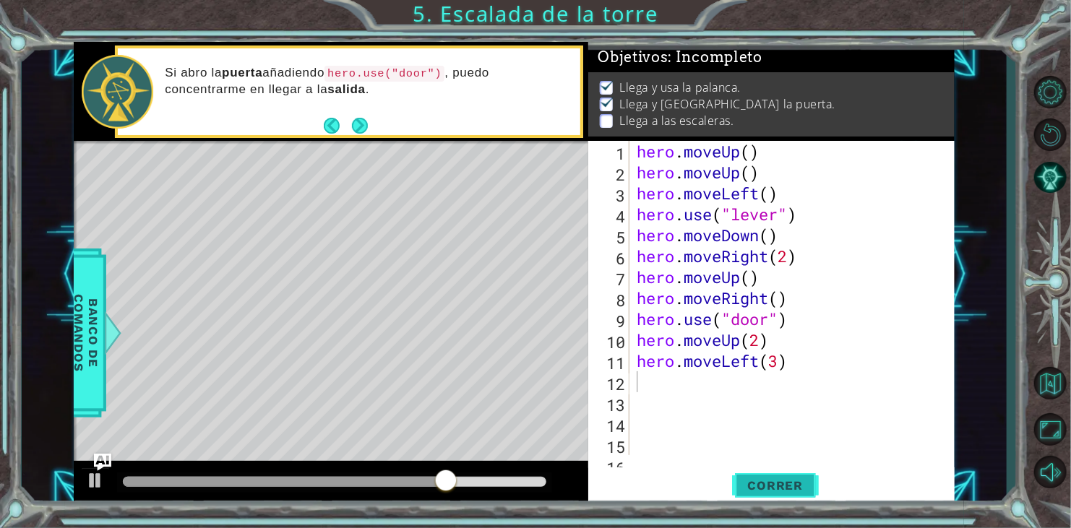
click at [801, 471] on button "Correr" at bounding box center [775, 486] width 87 height 37
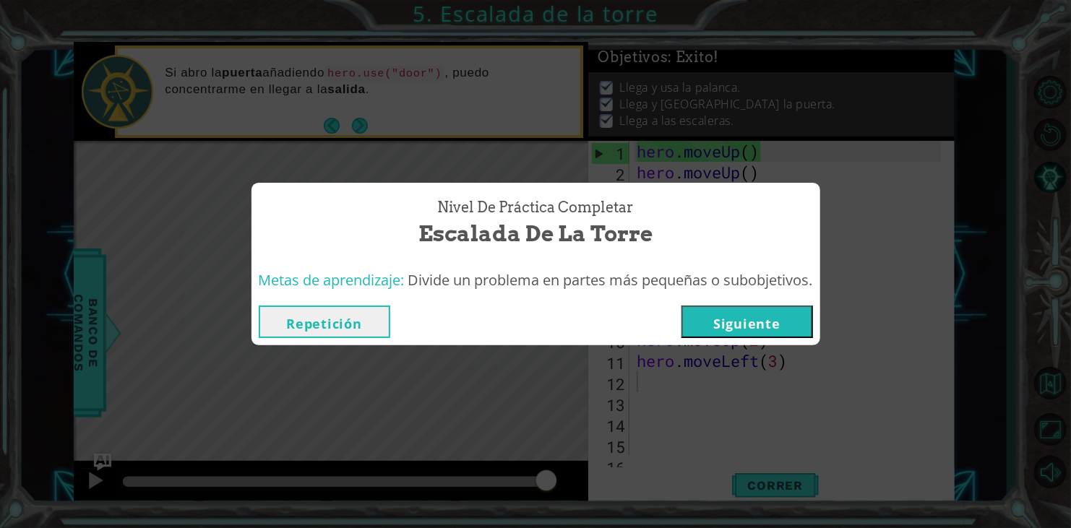
click at [733, 312] on button "Siguiente" at bounding box center [748, 322] width 132 height 33
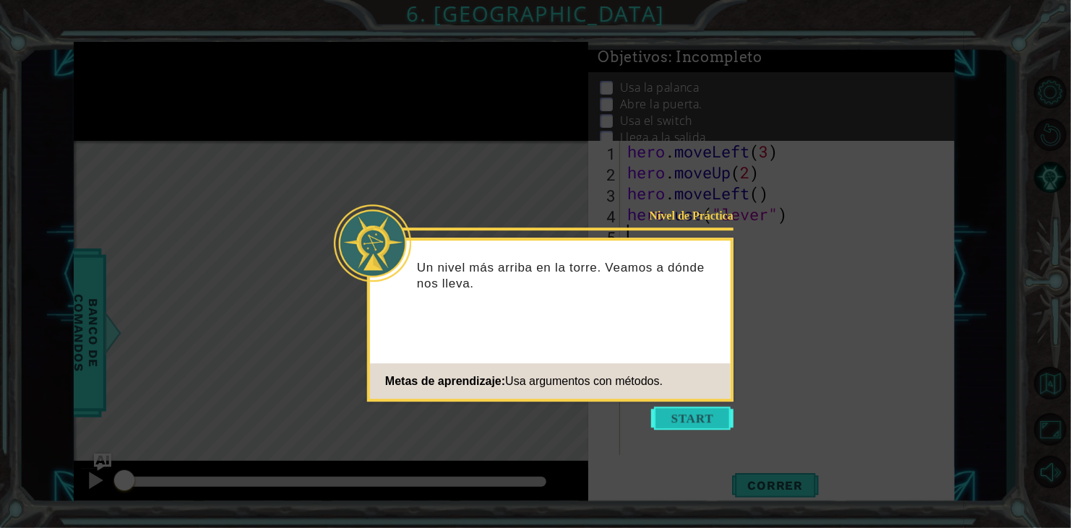
click at [725, 422] on button "Start" at bounding box center [692, 418] width 82 height 23
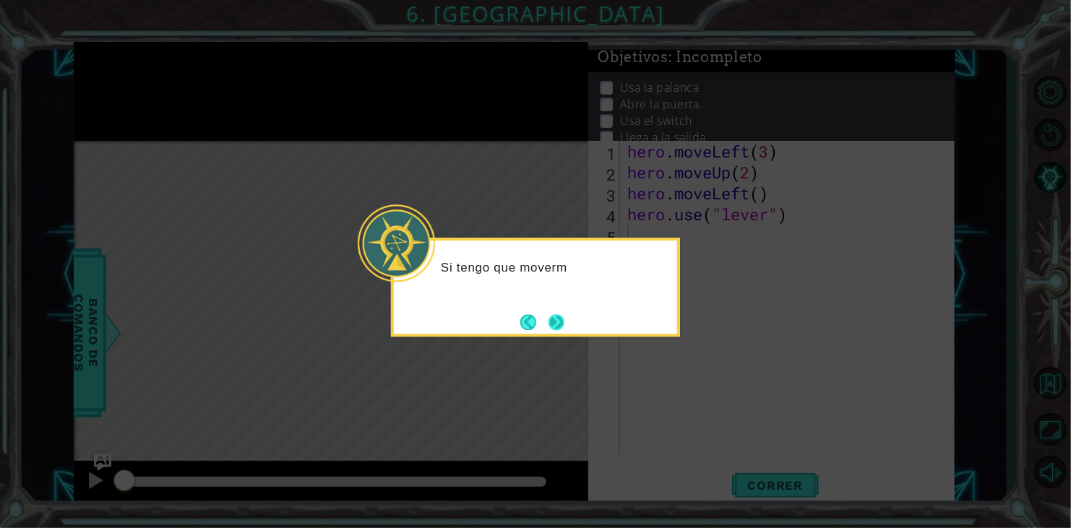
click at [554, 324] on button "Next" at bounding box center [557, 322] width 16 height 16
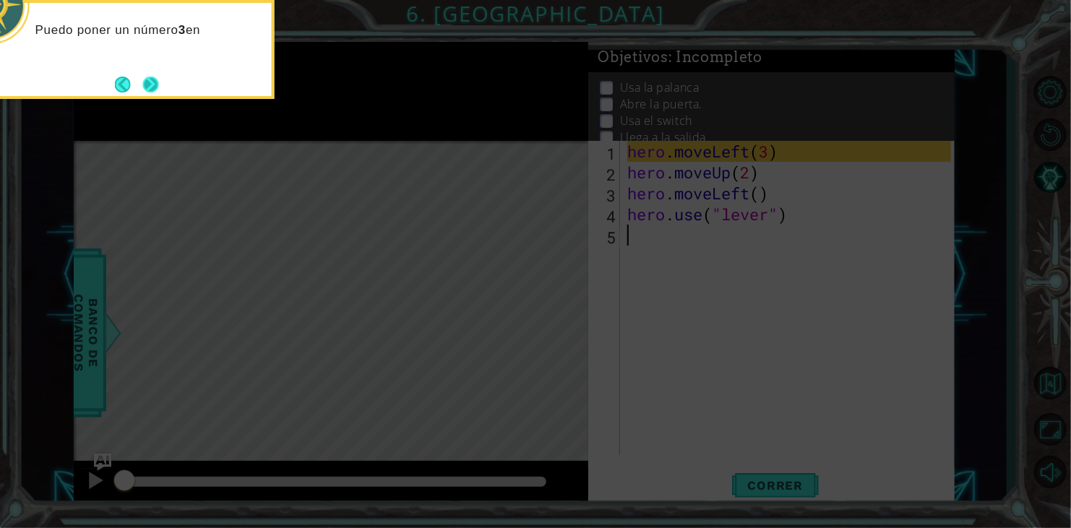
click at [143, 81] on button "Next" at bounding box center [151, 85] width 16 height 16
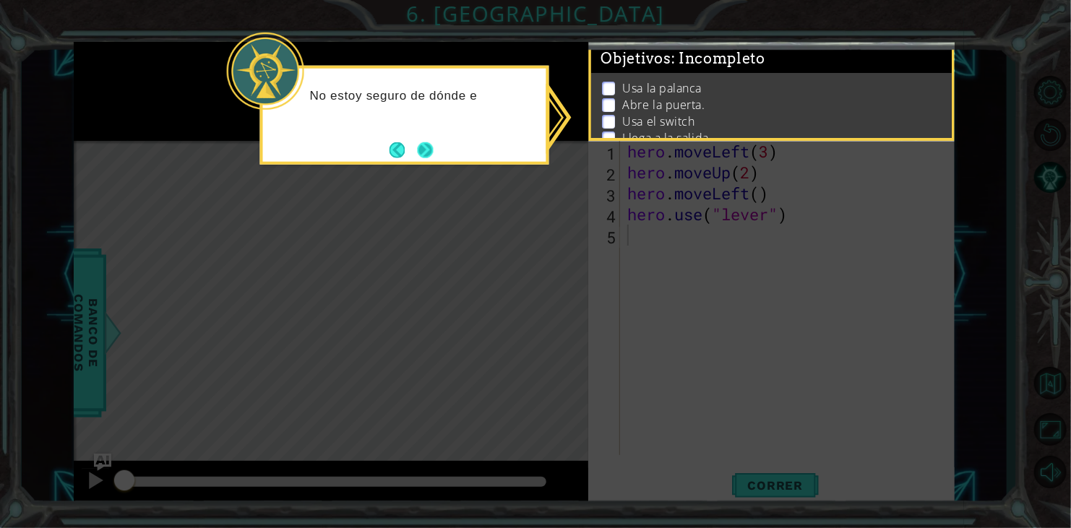
click at [433, 152] on button "Next" at bounding box center [426, 150] width 16 height 16
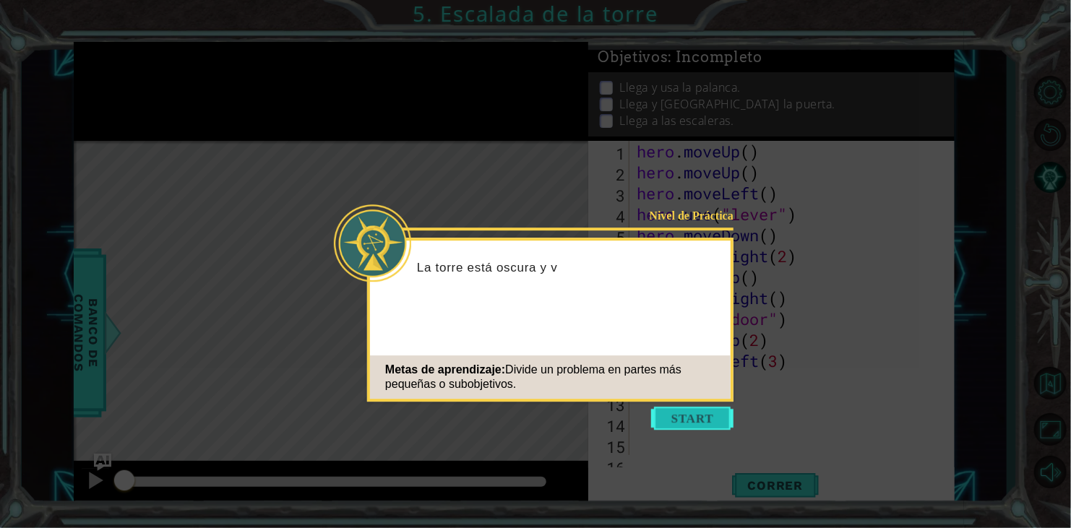
click at [682, 421] on button "Start" at bounding box center [692, 418] width 82 height 23
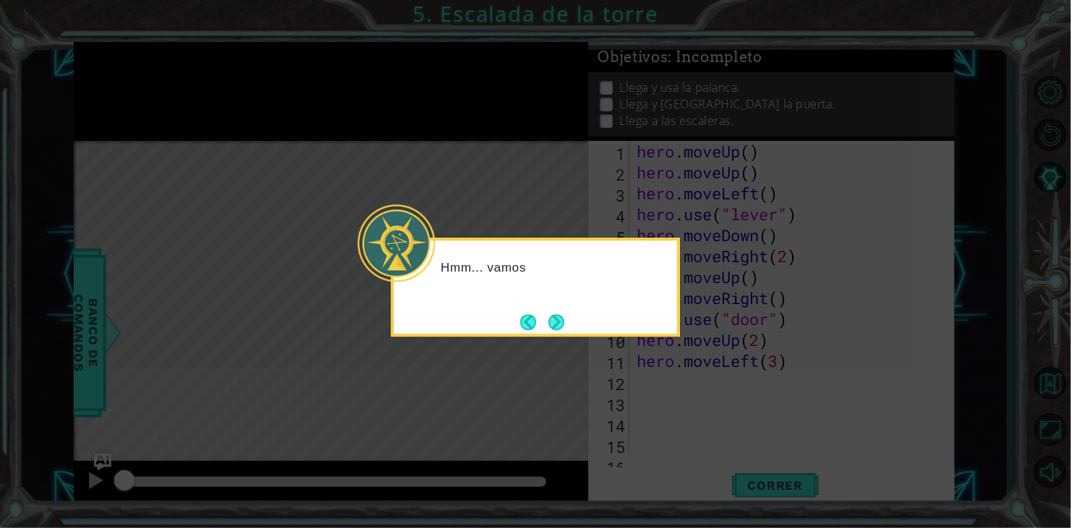
click at [447, 115] on icon at bounding box center [535, 264] width 1071 height 528
